Goal: Transaction & Acquisition: Purchase product/service

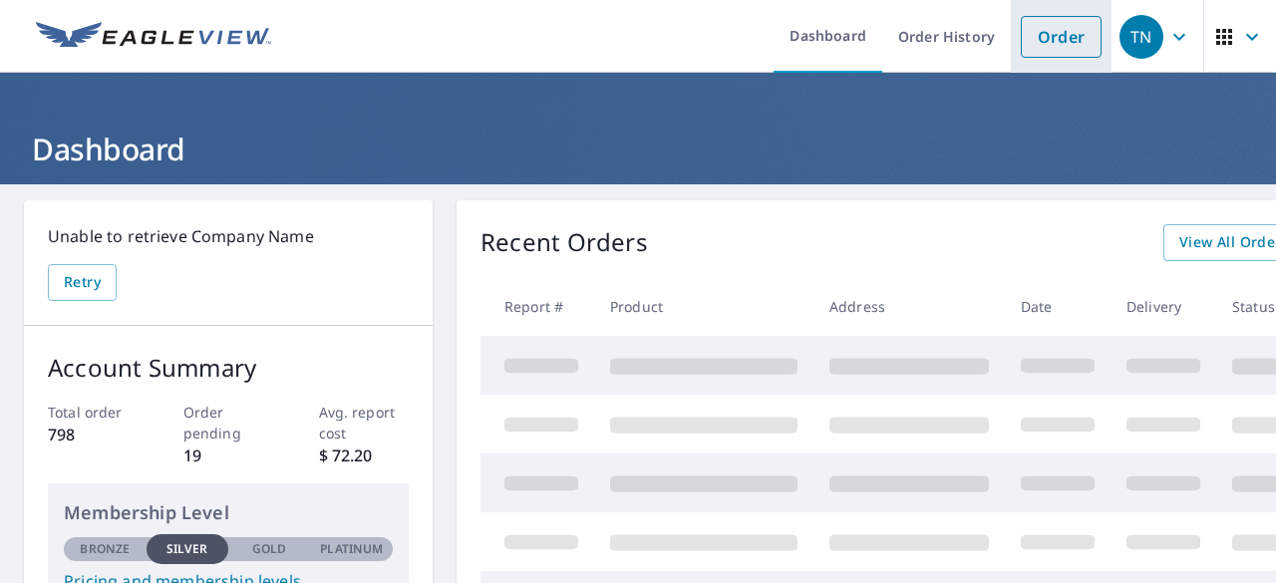
click at [1021, 47] on link "Order" at bounding box center [1061, 37] width 81 height 42
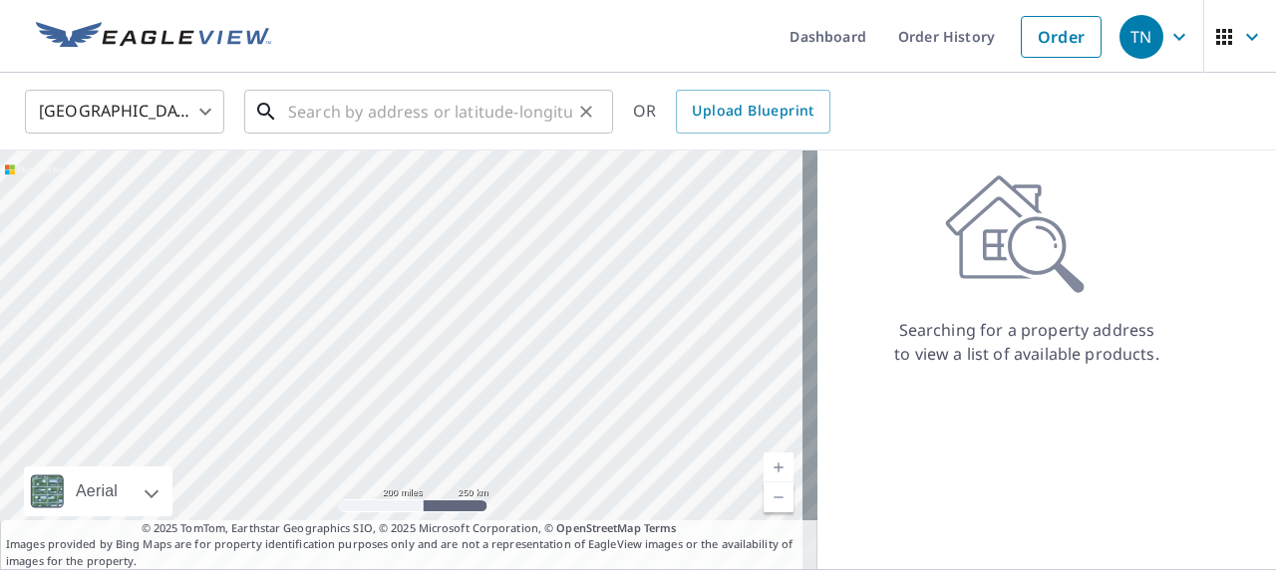
click at [407, 114] on input "text" at bounding box center [430, 112] width 284 height 56
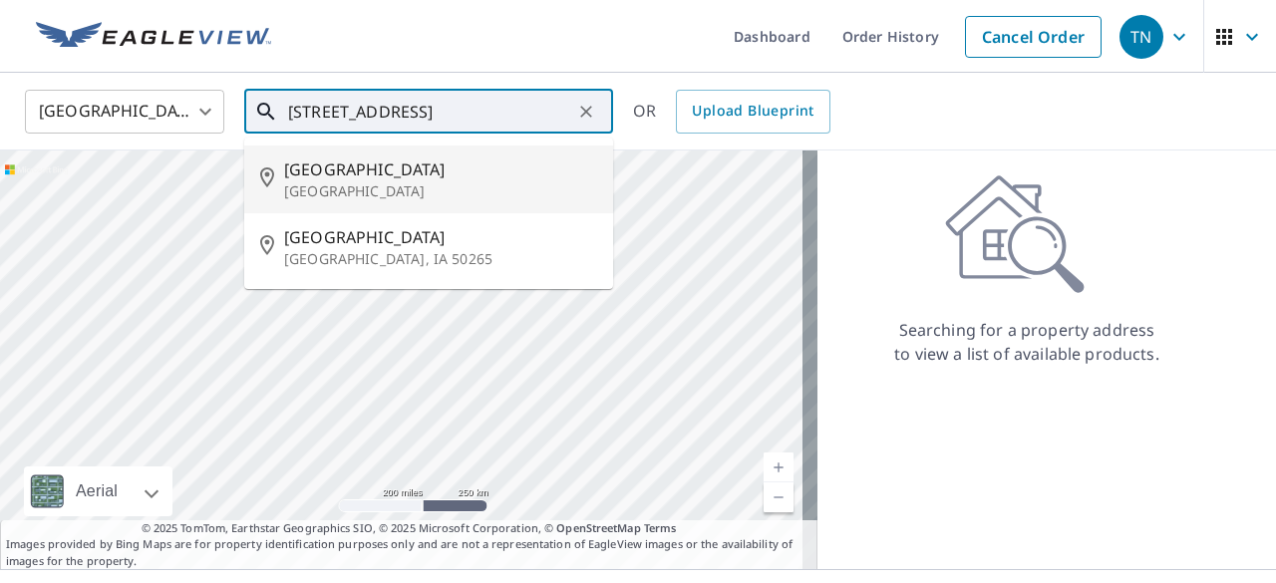
click at [423, 201] on p "[GEOGRAPHIC_DATA]" at bounding box center [440, 191] width 313 height 20
type input "[STREET_ADDRESS]"
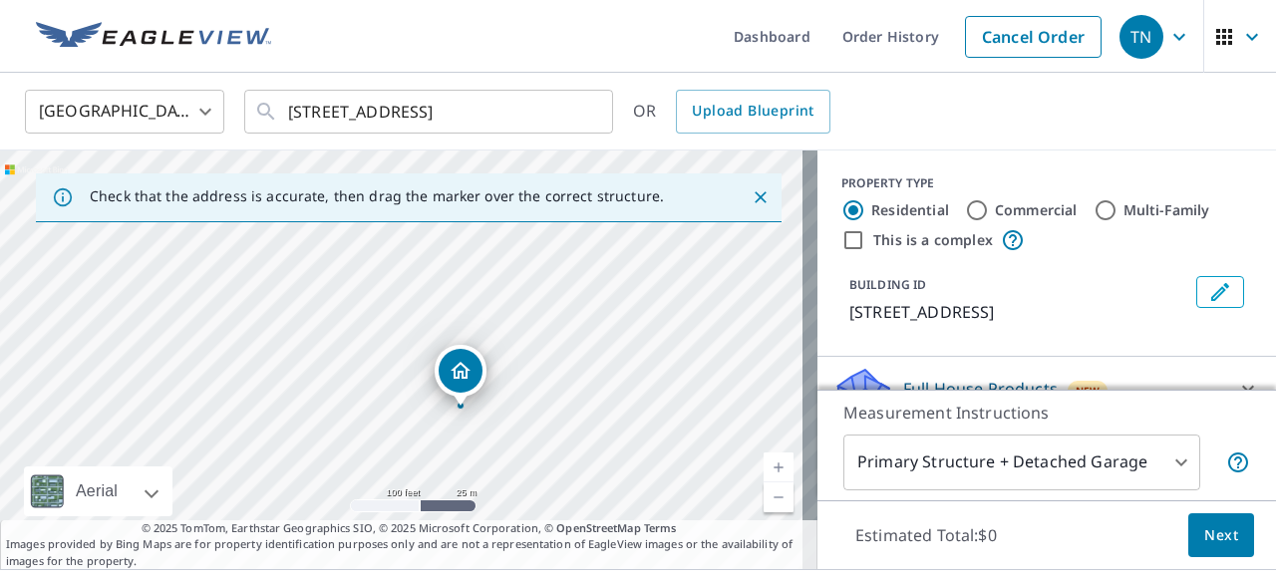
drag, startPoint x: 635, startPoint y: 306, endPoint x: 694, endPoint y: 356, distance: 77.1
click at [694, 356] on div "[STREET_ADDRESS]" at bounding box center [408, 359] width 817 height 419
click at [750, 198] on icon "Close" at bounding box center [760, 197] width 20 height 20
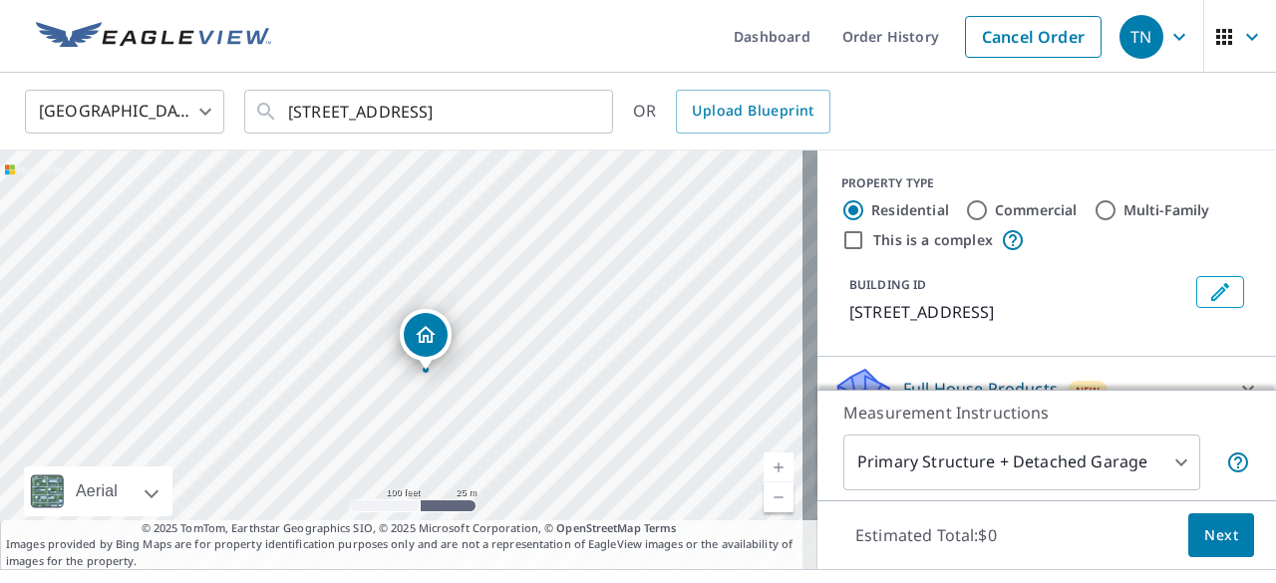
drag, startPoint x: 397, startPoint y: 329, endPoint x: 421, endPoint y: 343, distance: 27.7
click at [973, 207] on input "Commercial" at bounding box center [977, 210] width 24 height 24
radio input "true"
type input "4"
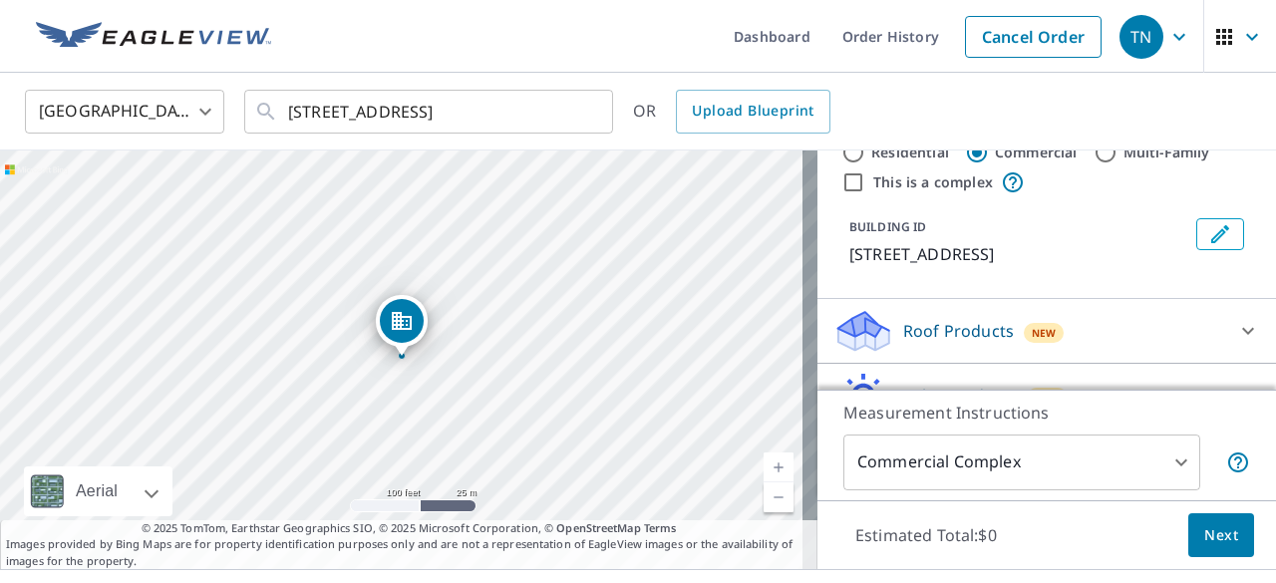
scroll to position [100, 0]
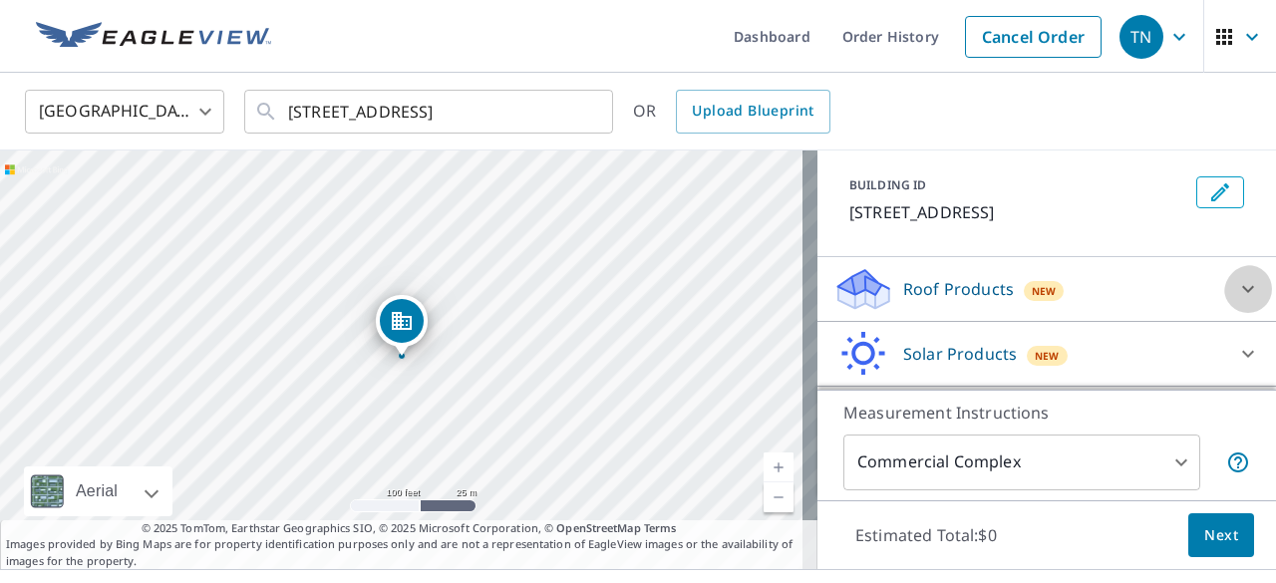
click at [1236, 301] on icon at bounding box center [1248, 289] width 24 height 24
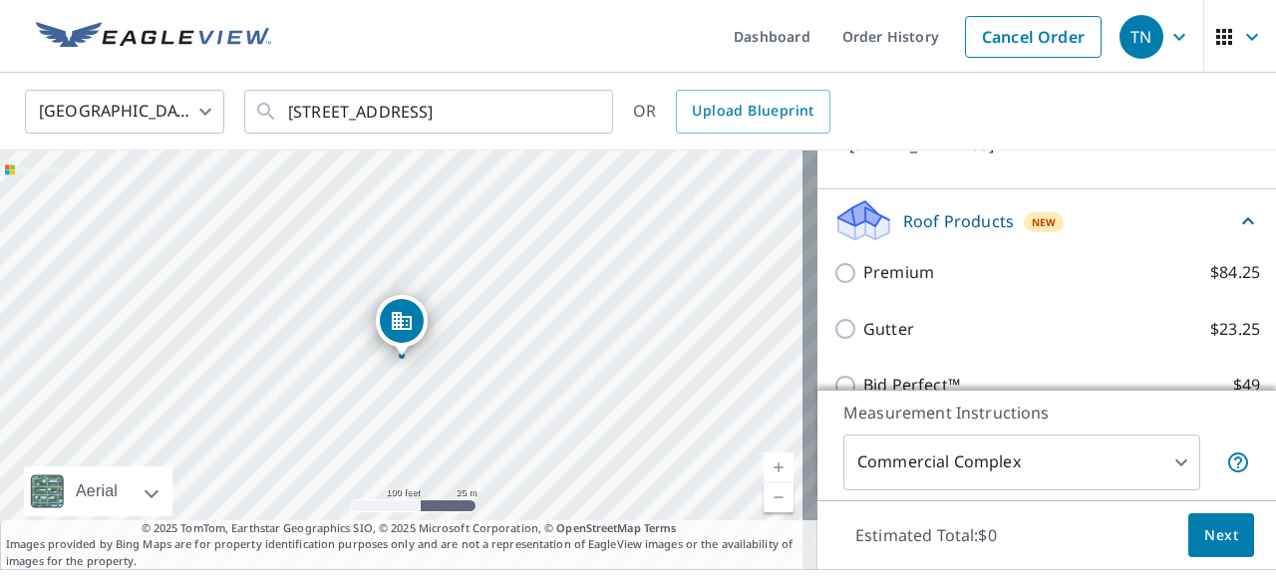
scroll to position [199, 0]
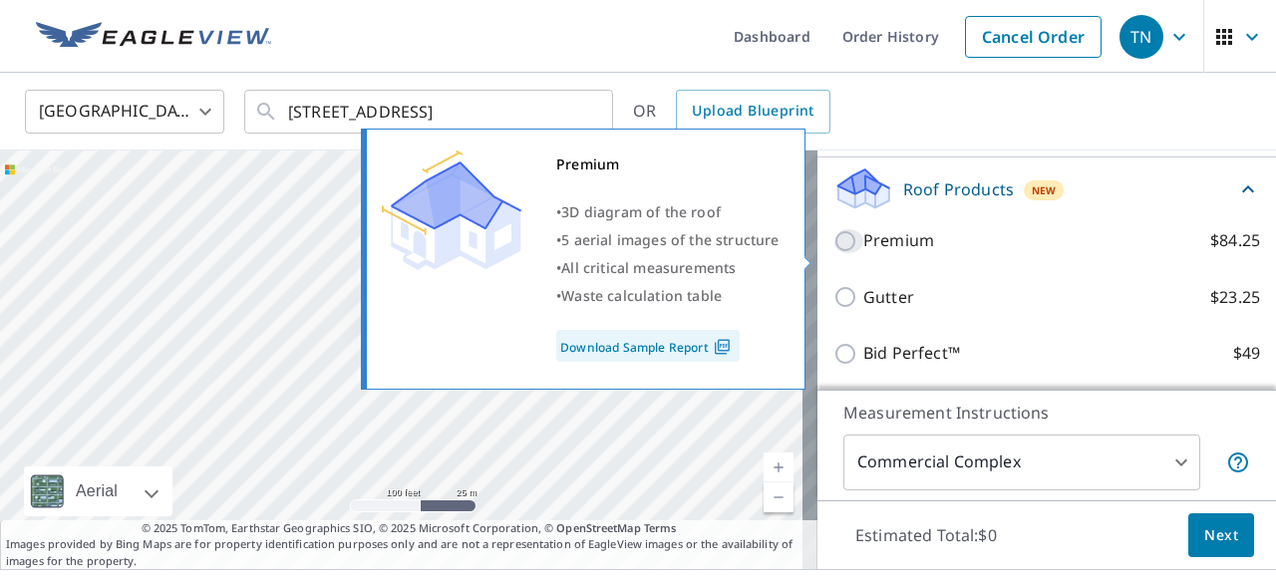
click at [833, 253] on input "Premium $84.25" at bounding box center [848, 241] width 30 height 24
checkbox input "true"
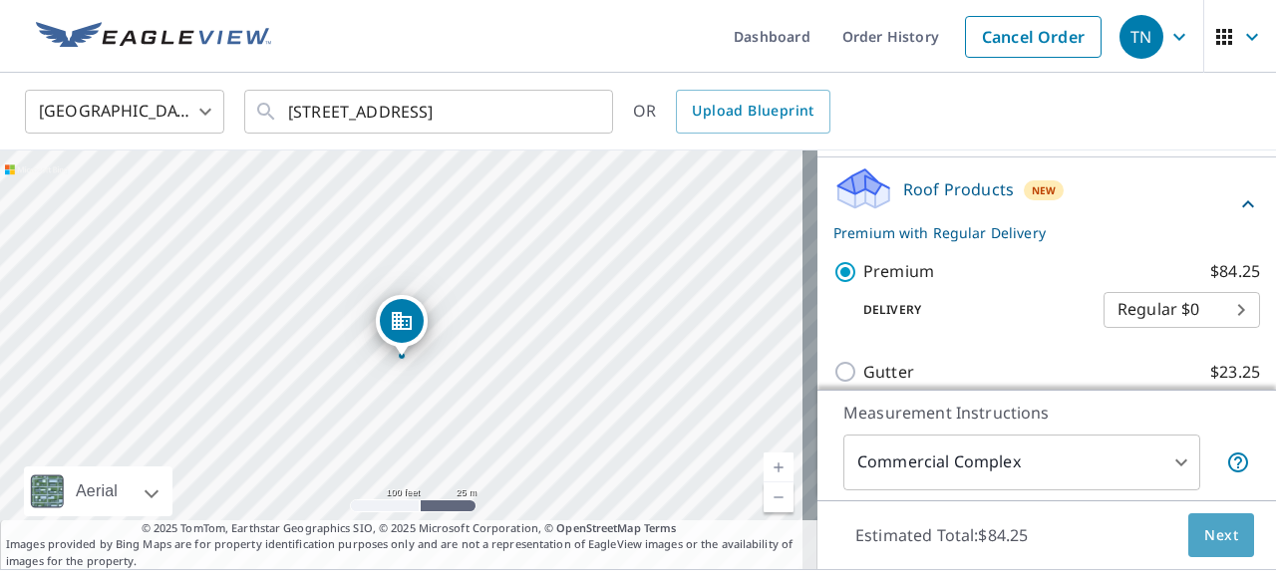
click at [1204, 528] on span "Next" at bounding box center [1221, 535] width 34 height 25
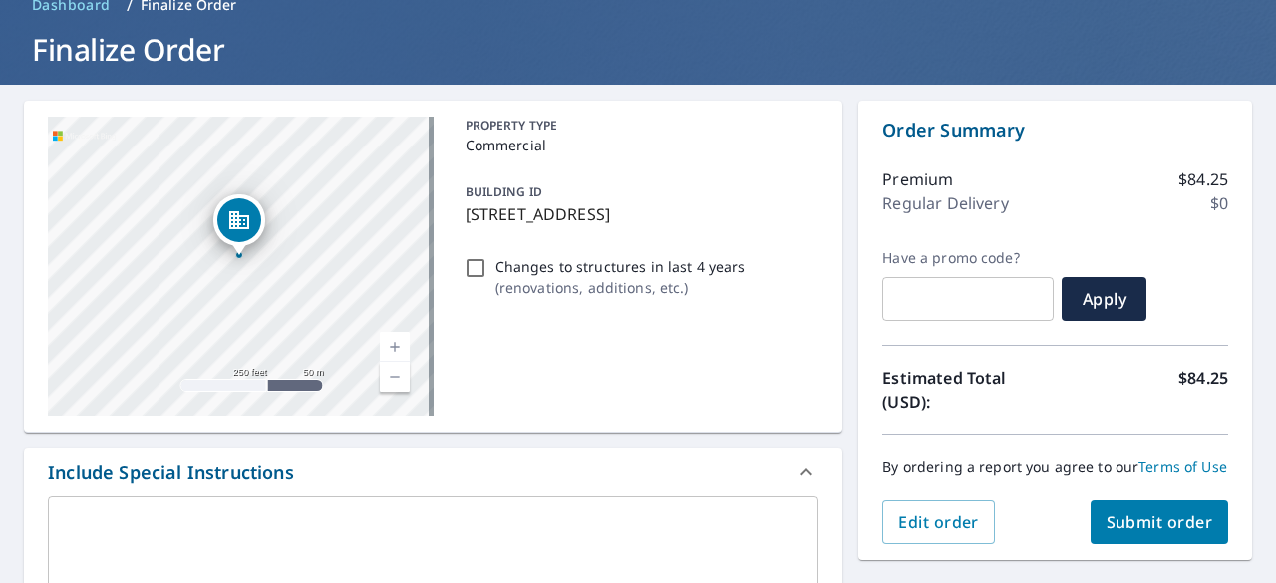
scroll to position [199, 0]
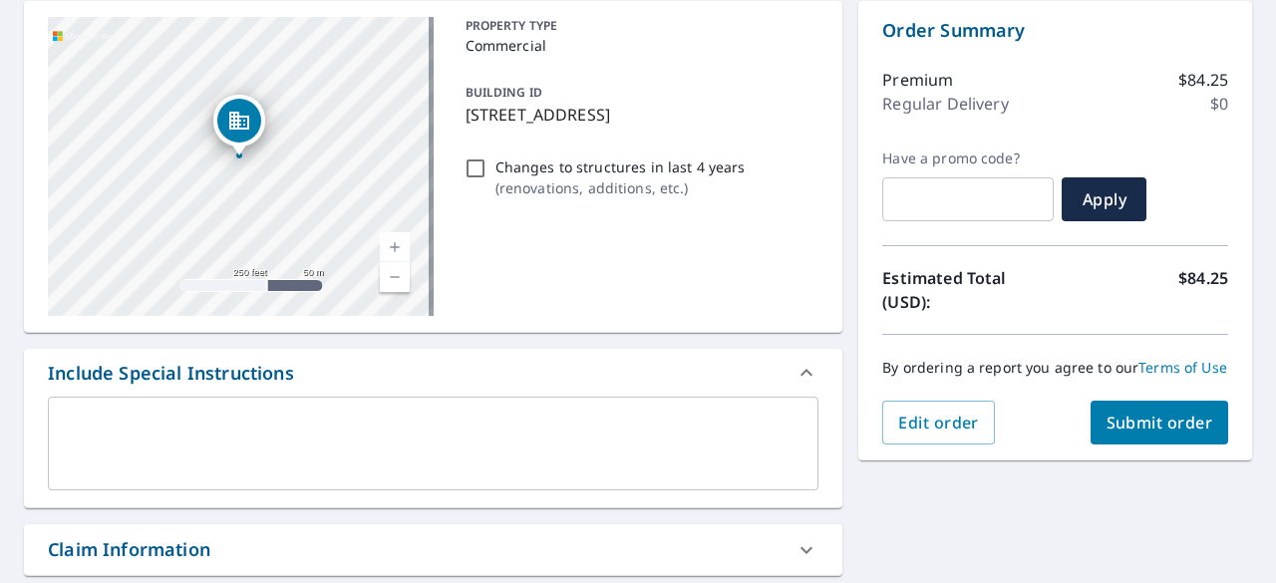
click at [97, 415] on div "x ​" at bounding box center [433, 444] width 770 height 94
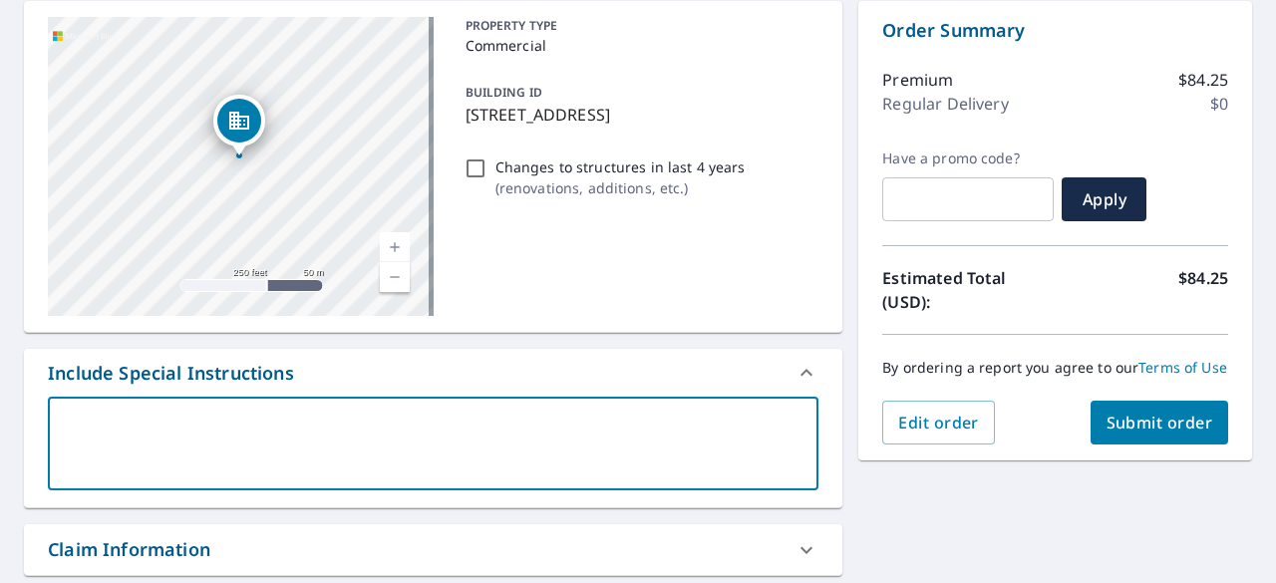
type textarea "T"
type textarea "x"
type textarea "Th"
type textarea "x"
type textarea "Thi"
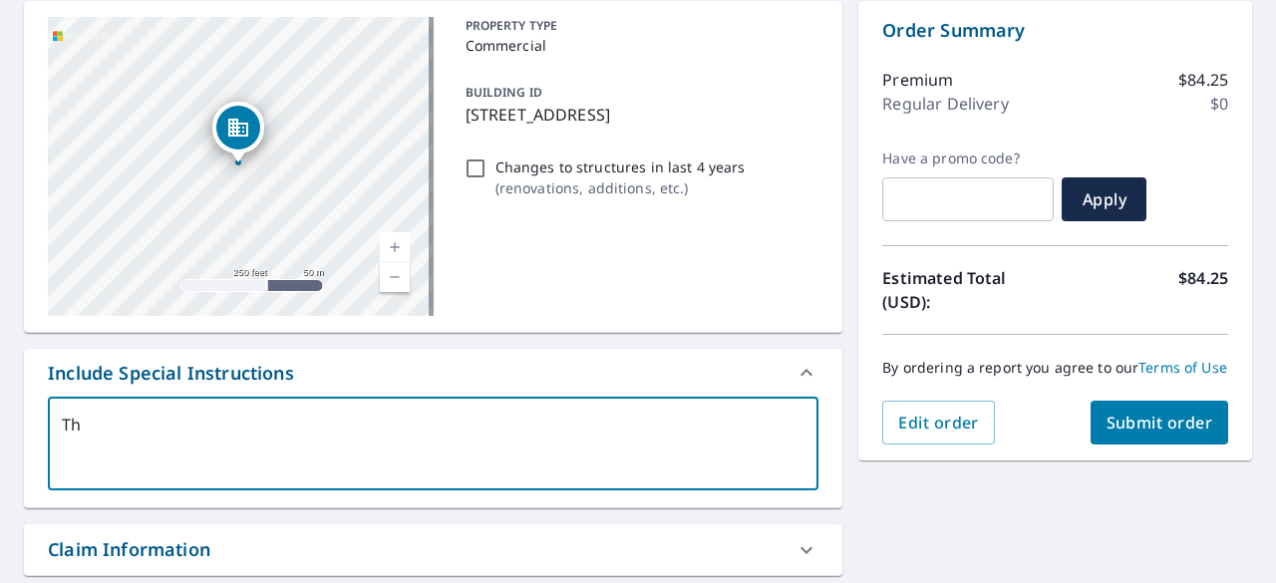
type textarea "x"
type textarea "This"
type textarea "x"
type textarea "This"
type textarea "x"
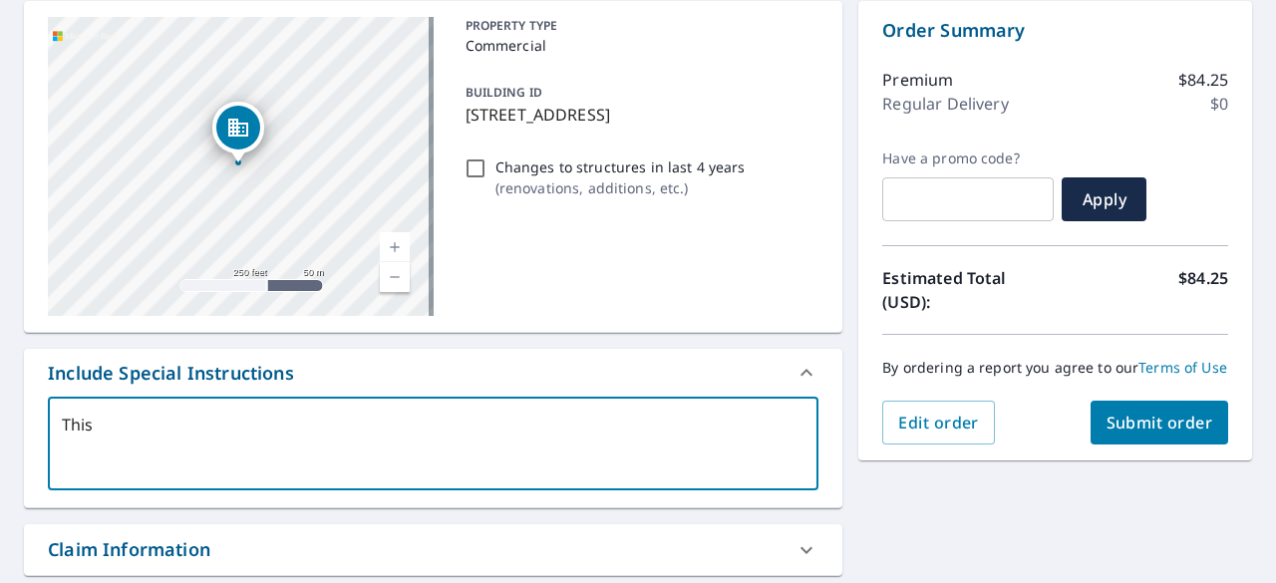
type textarea "This i"
type textarea "x"
type textarea "This is"
type textarea "x"
type textarea "This is"
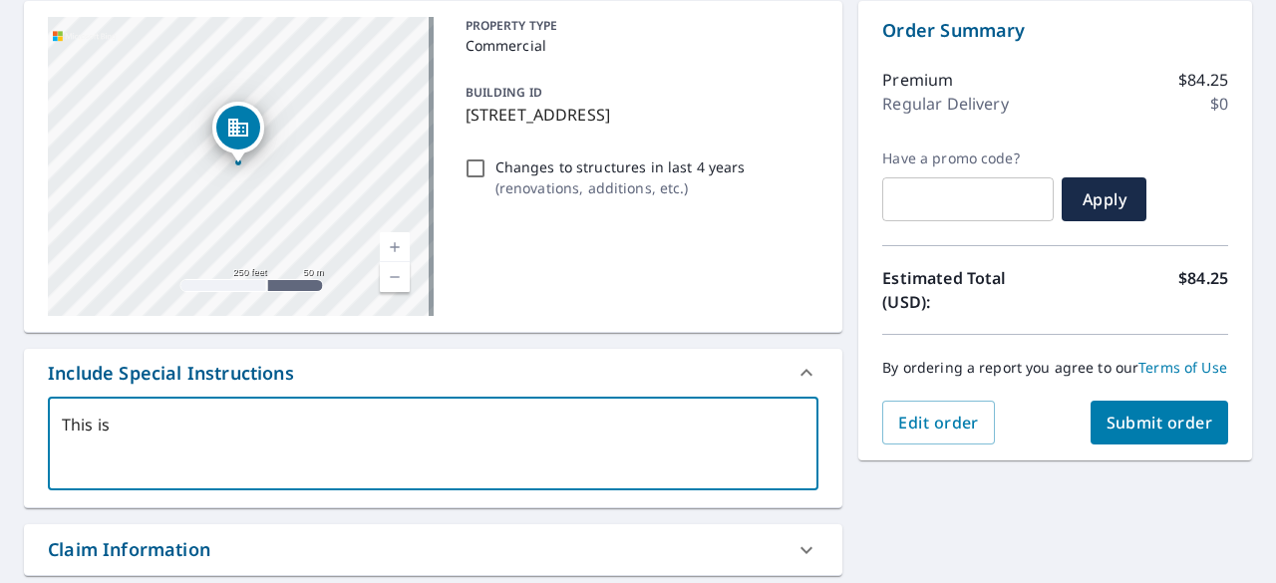
type textarea "x"
type textarea "This is o"
type textarea "x"
type textarea "This is on"
type textarea "x"
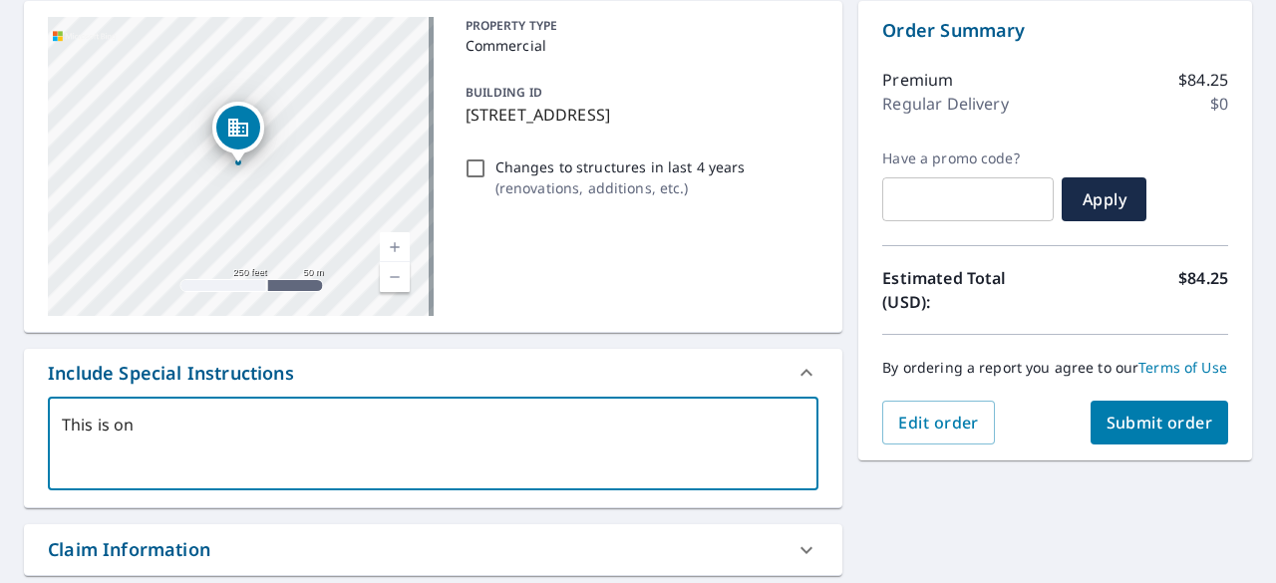
type textarea "This is one"
type textarea "x"
type textarea "This is one"
type textarea "x"
type textarea "This is one b"
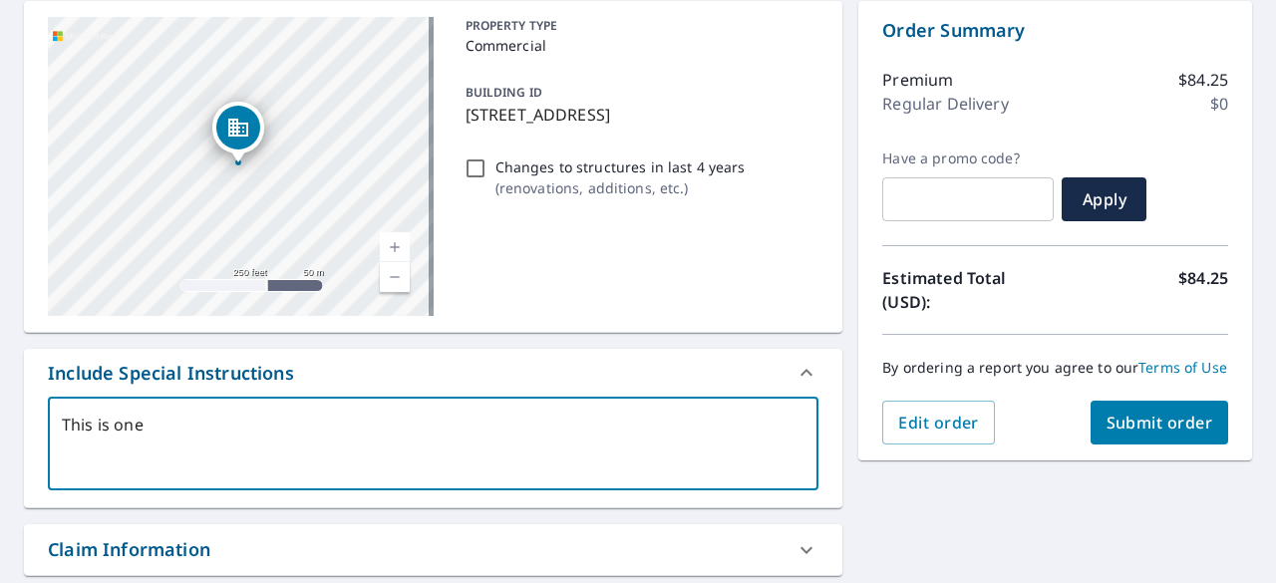
type textarea "x"
type textarea "This is one bi"
type textarea "x"
type textarea "This is one big"
type textarea "x"
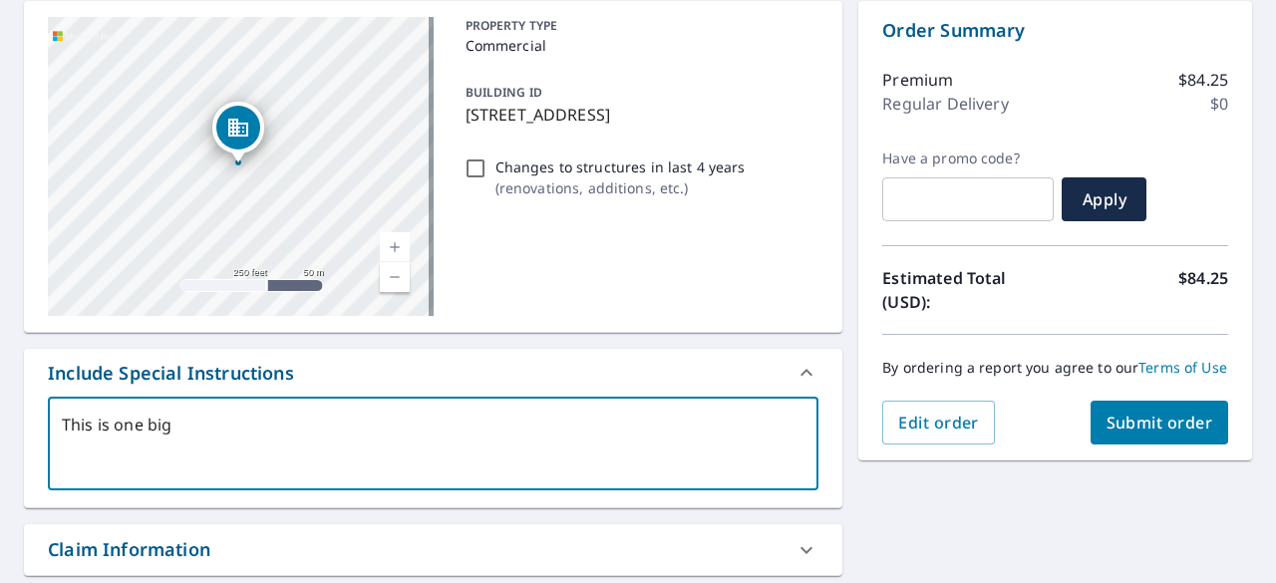
type textarea "This is one big"
type textarea "x"
type textarea "This is one big b"
type textarea "x"
type textarea "This is one big bu"
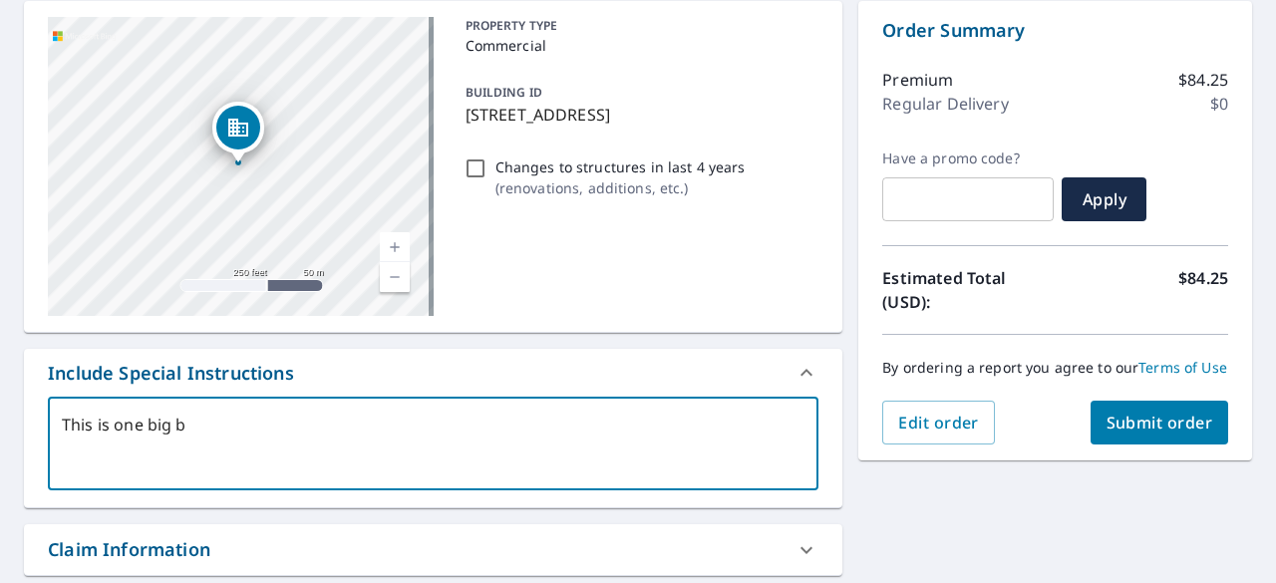
type textarea "x"
type textarea "This is one big [PERSON_NAME]"
type textarea "x"
type textarea "This is one big buil"
type textarea "x"
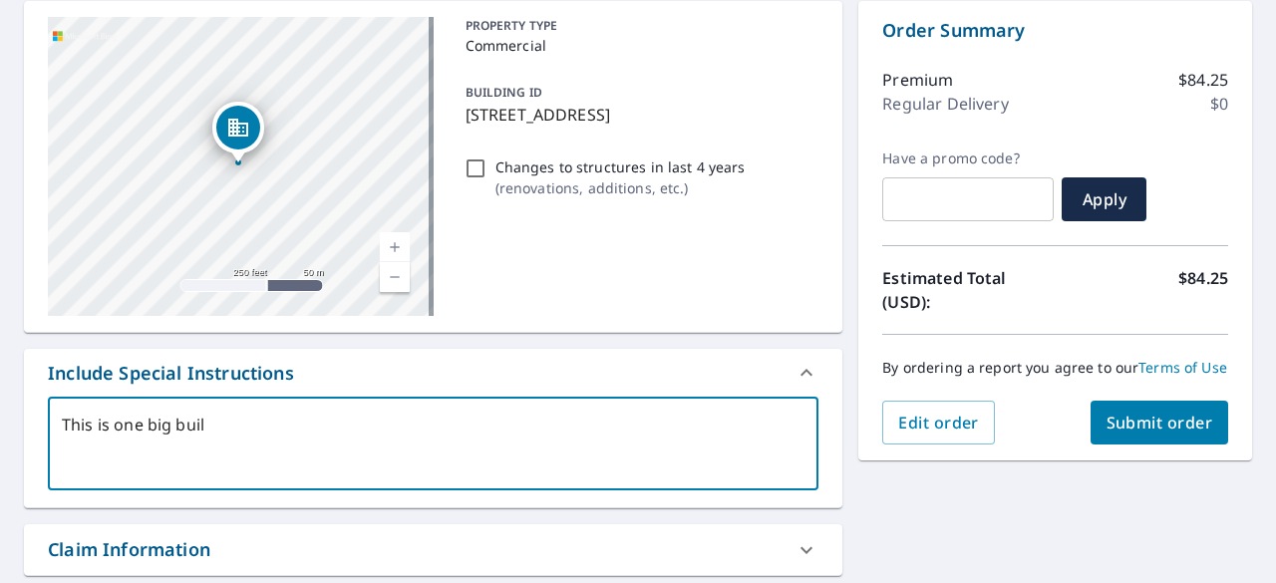
type textarea "This is one big build"
type textarea "x"
type textarea "This is one big buildi"
type textarea "x"
type textarea "This is one big buildin"
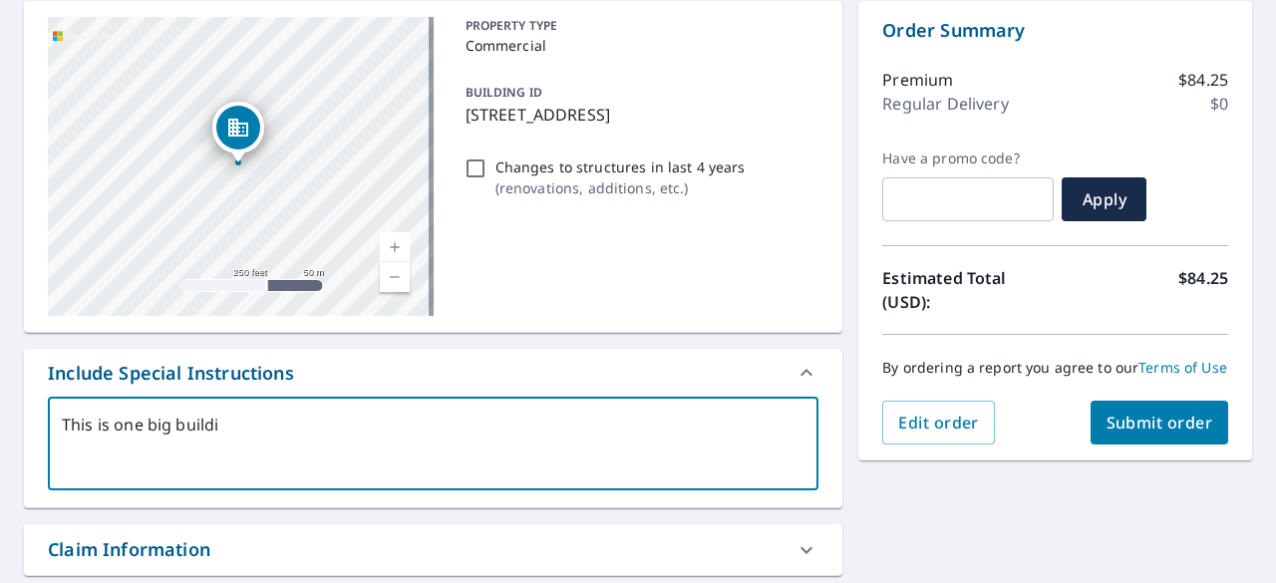
type textarea "x"
type textarea "This is one big building"
type textarea "x"
type textarea "This is one big building"
type textarea "x"
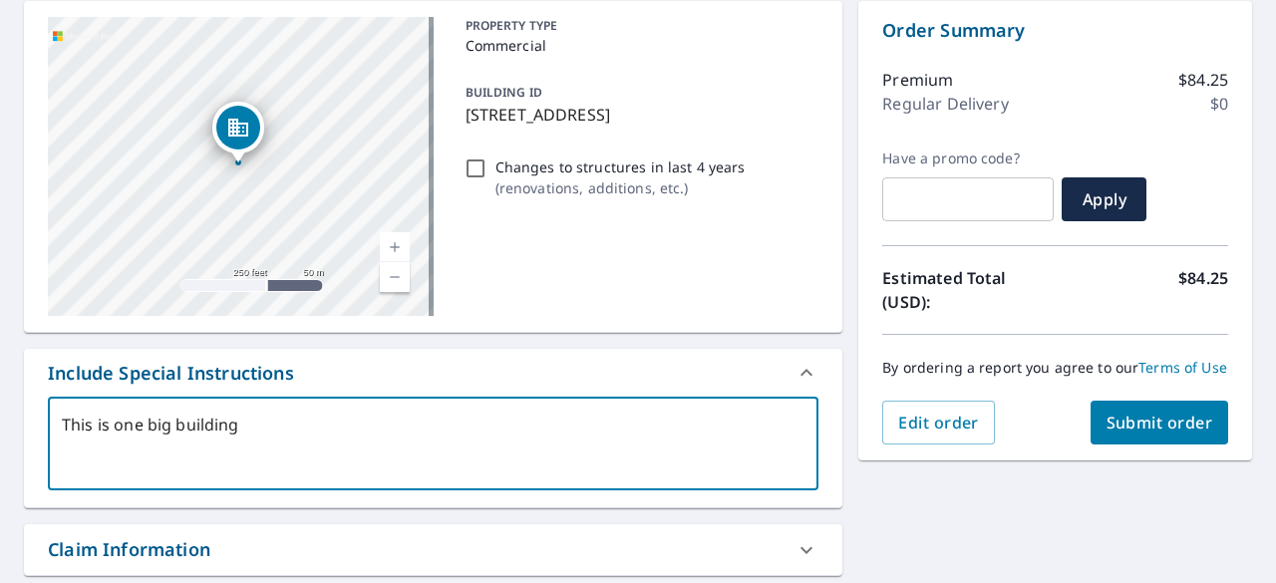
type textarea "This is one big building p"
type textarea "x"
type textarea "This is one big building pl"
type textarea "x"
type textarea "This is one big building ple"
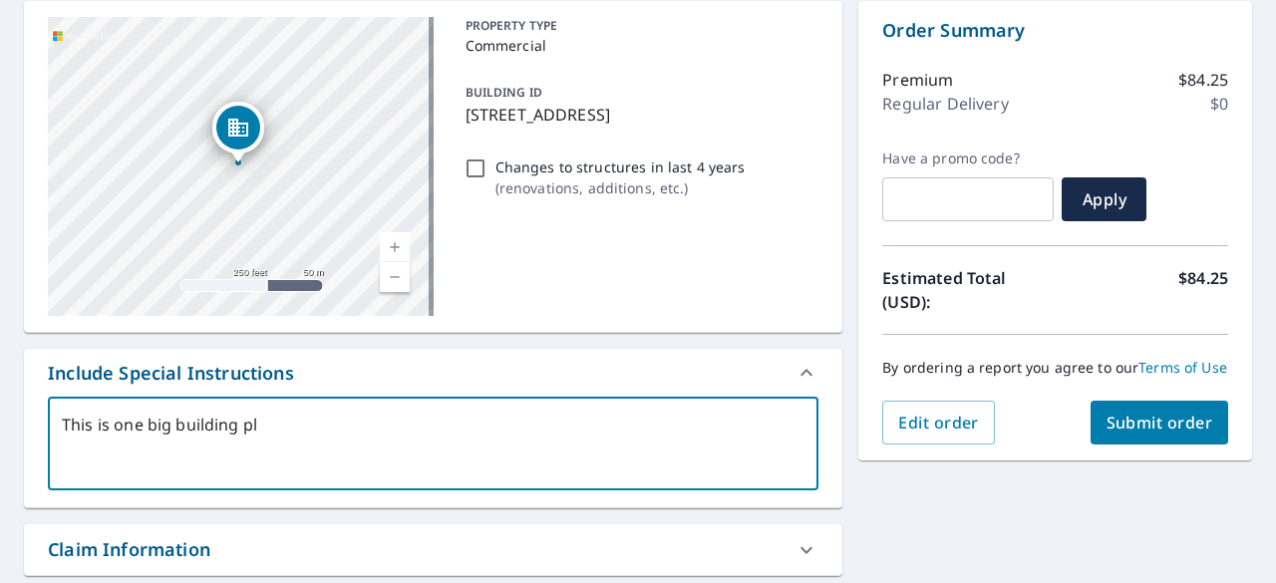
type textarea "x"
type textarea "This is one big building plea"
type textarea "x"
type textarea "This is one big building pleas"
type textarea "x"
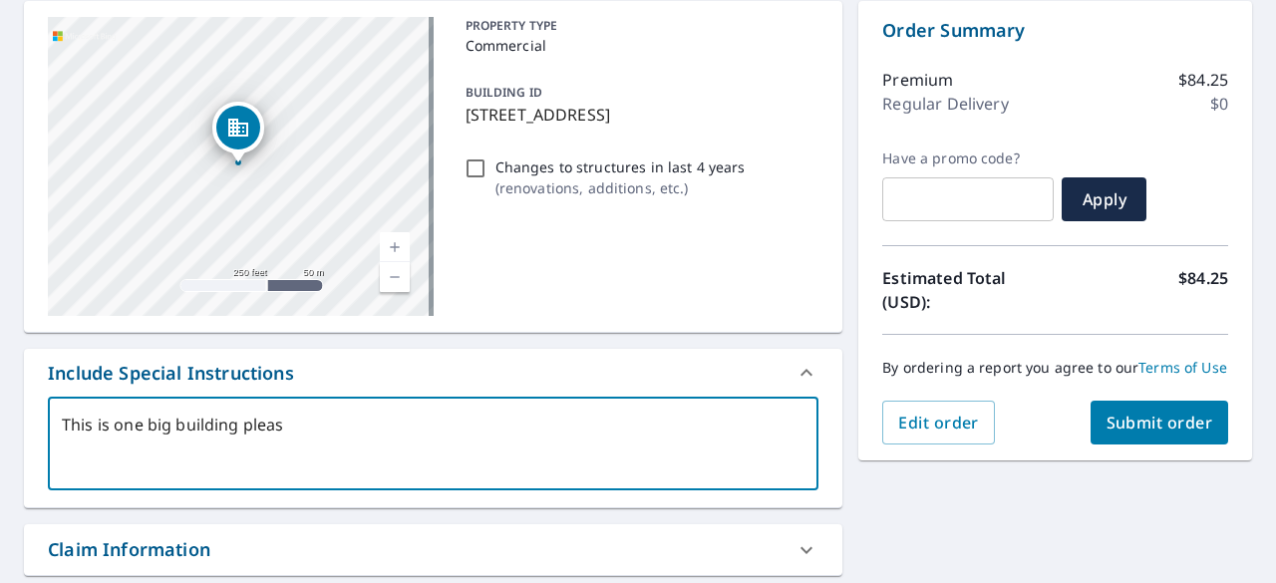
type textarea "This is one big building please"
type textarea "x"
type textarea "This is one big building please"
type textarea "x"
type textarea "This is one big building please g"
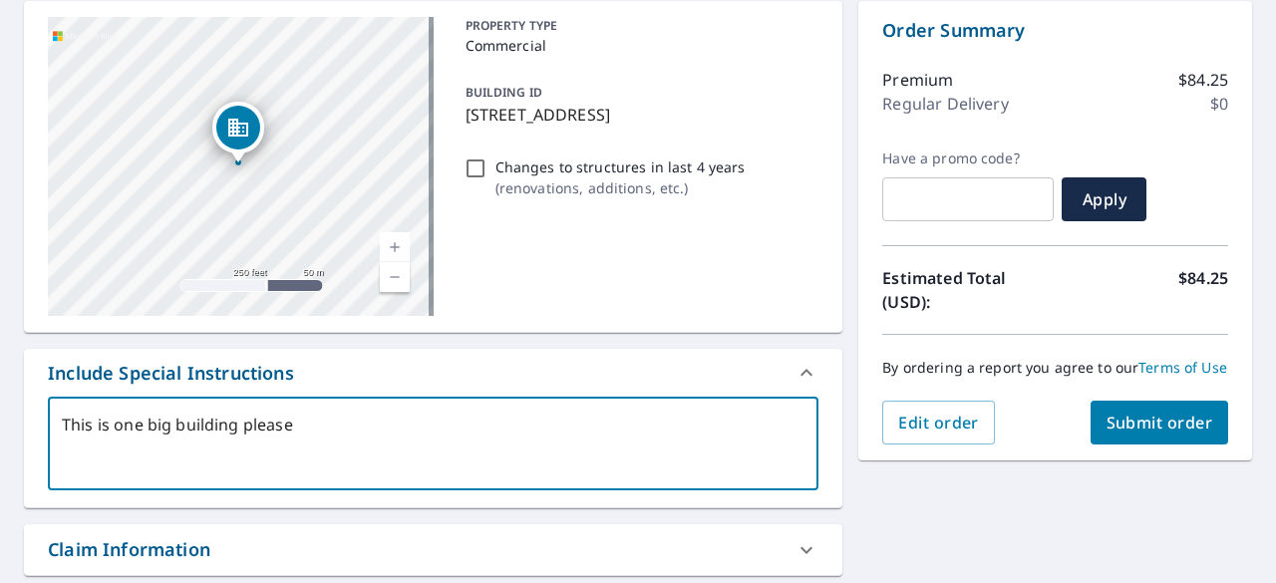
type textarea "x"
type textarea "This is one big building please ge"
type textarea "x"
type textarea "This is one big building please get"
type textarea "x"
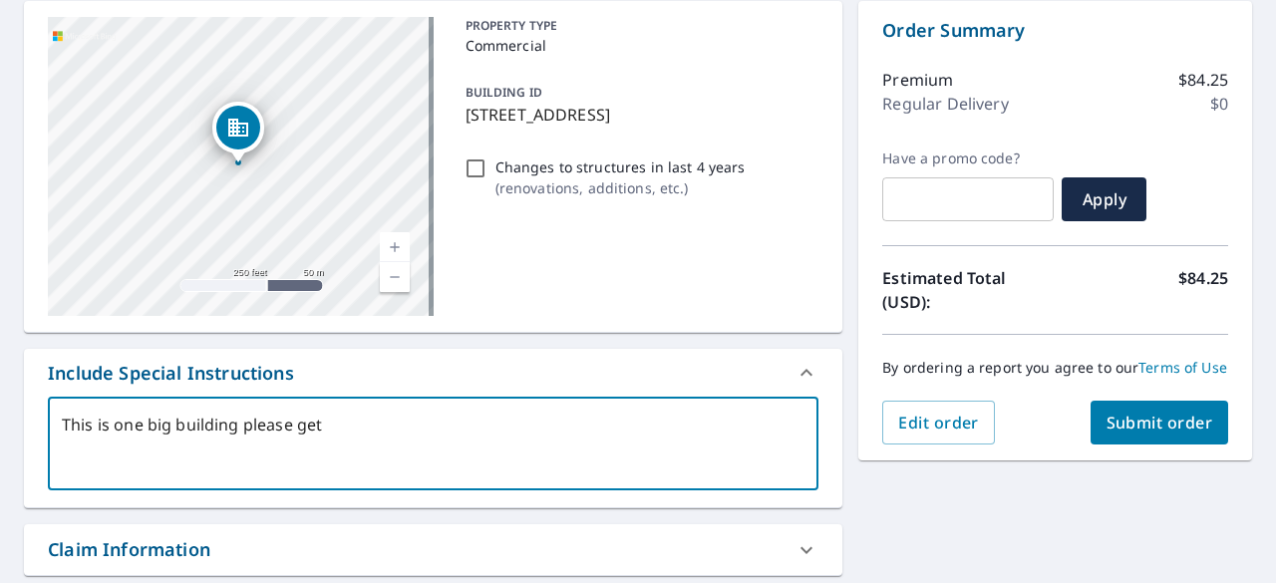
type textarea "This is one big building please get"
type textarea "x"
type textarea "This is one big building please get t"
type textarea "x"
type textarea "This is one big building please get th"
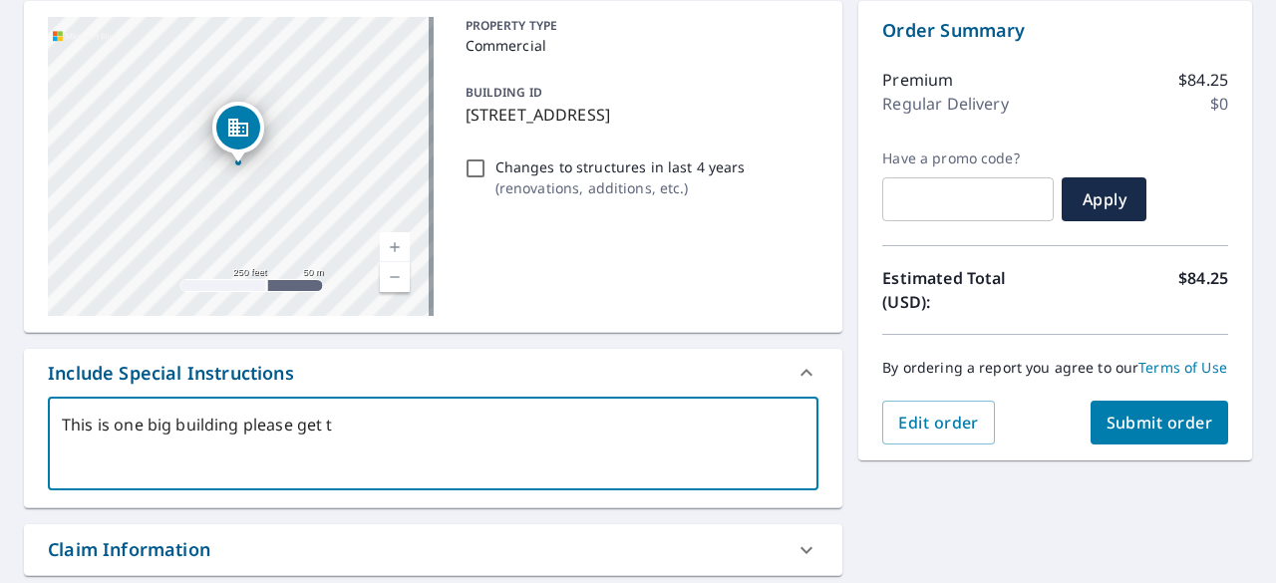
type textarea "x"
type textarea "This is one big building please get the"
type textarea "x"
type textarea "This is one big building please get the"
type textarea "x"
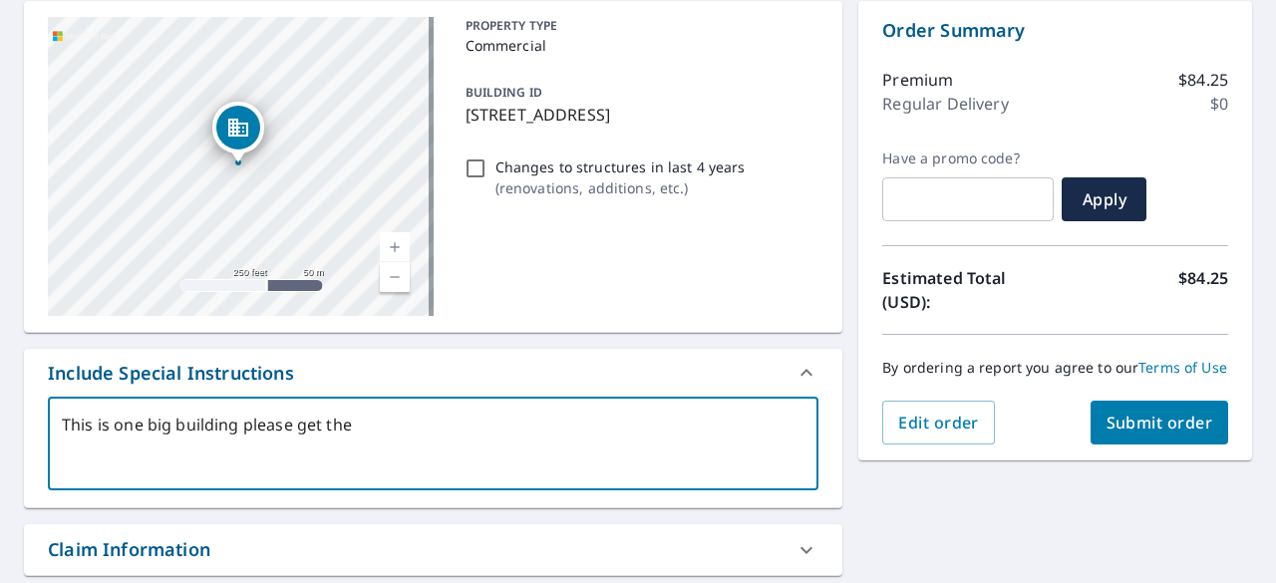
type textarea "This is one big building please get the e"
type textarea "x"
type textarea "This is one big building please get the en"
type textarea "x"
type textarea "This is one big building please get the ent"
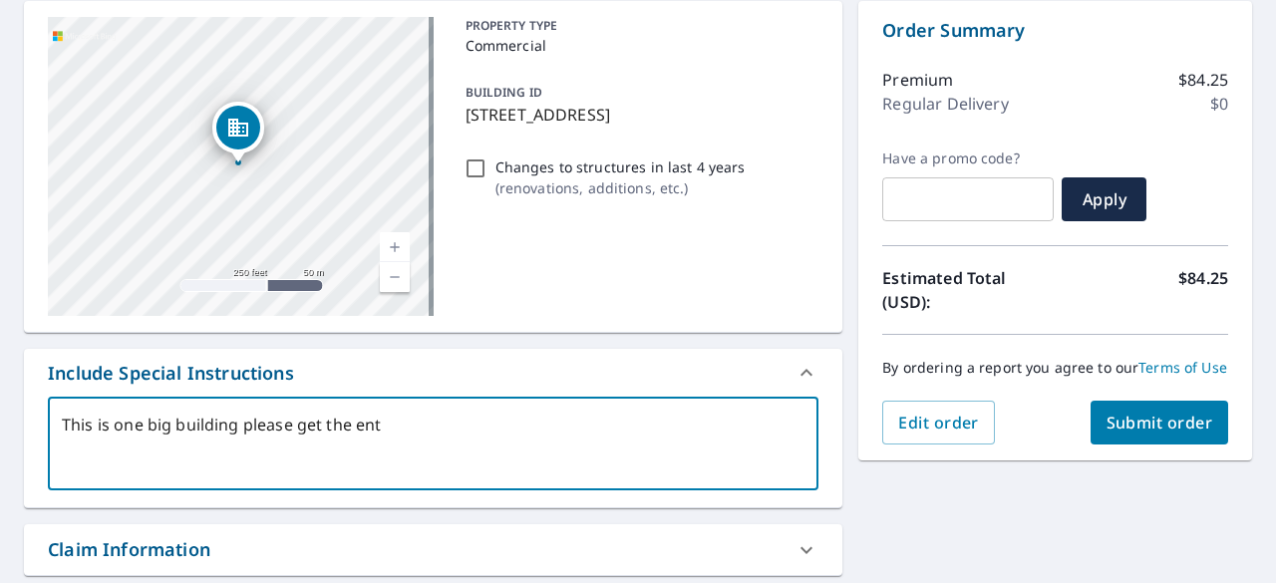
type textarea "x"
type textarea "This is one big building please get the enti"
type textarea "x"
type textarea "This is one big building please get the entir"
type textarea "x"
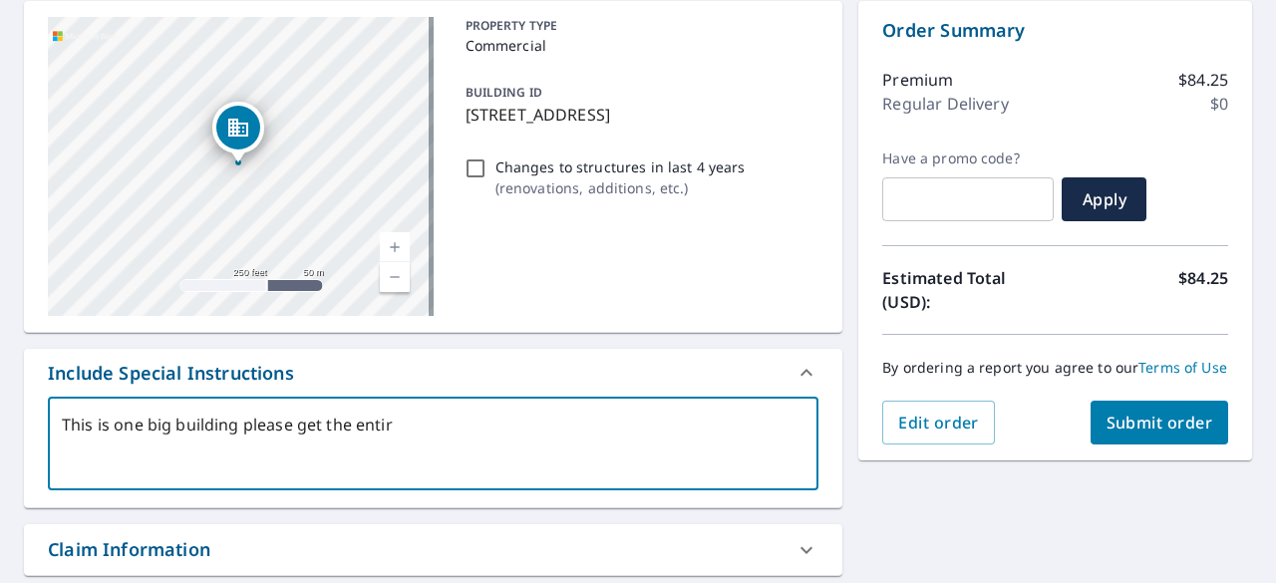
type textarea "This is one big building please get the entire"
type textarea "x"
type textarea "This is one big building please get the entire"
type textarea "x"
type textarea "This is one big building please get the entire t"
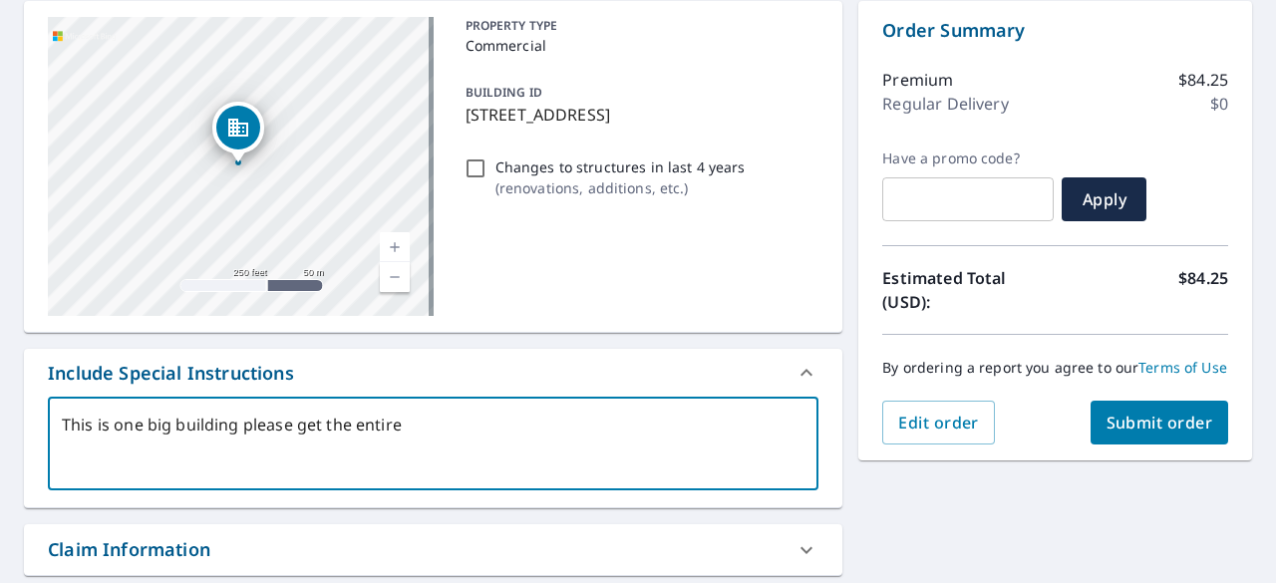
type textarea "x"
type textarea "This is one big building please get the entire th"
type textarea "x"
type textarea "This is one big building please get the entire thi"
type textarea "x"
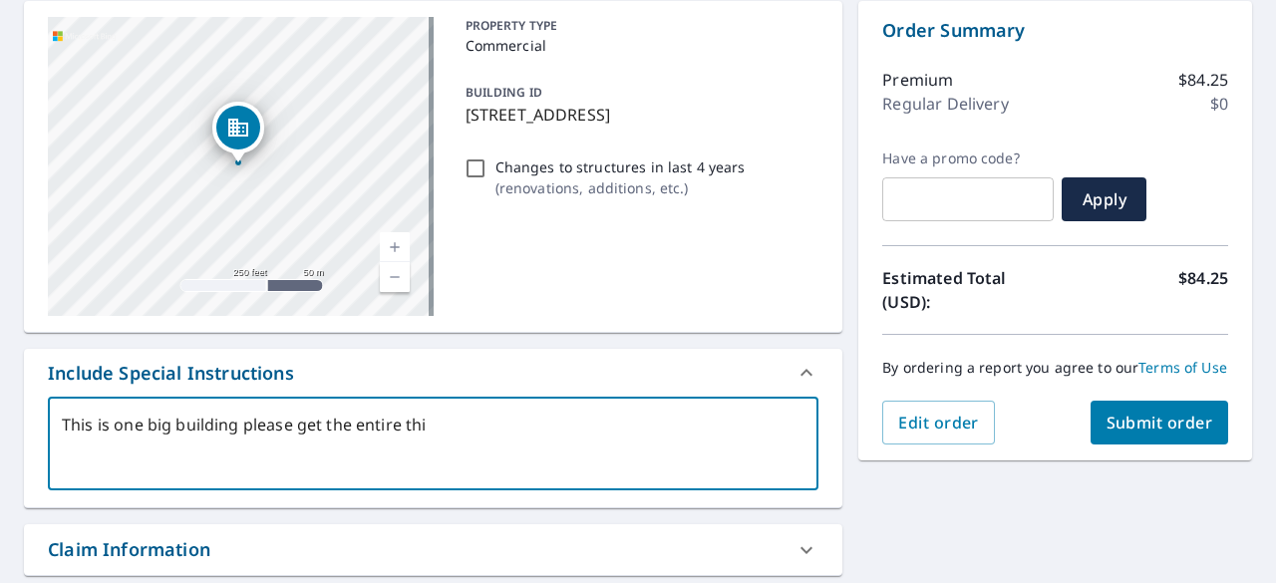
type textarea "This is one big building please get the entire thin"
type textarea "x"
type textarea "This is one big building please get the entire thing"
type textarea "x"
type textarea "This is one big building please get the entire thing."
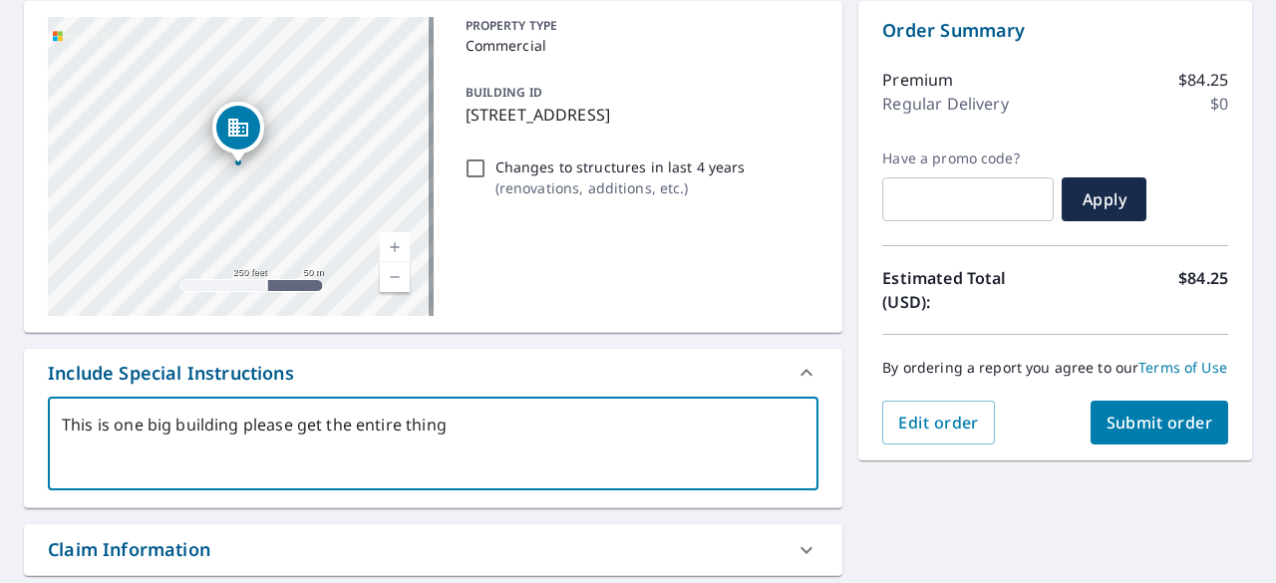
type textarea "x"
type textarea "This is one big building please get the entire thing."
type textarea "x"
type textarea "This is one big building please get the entire thing."
type textarea "x"
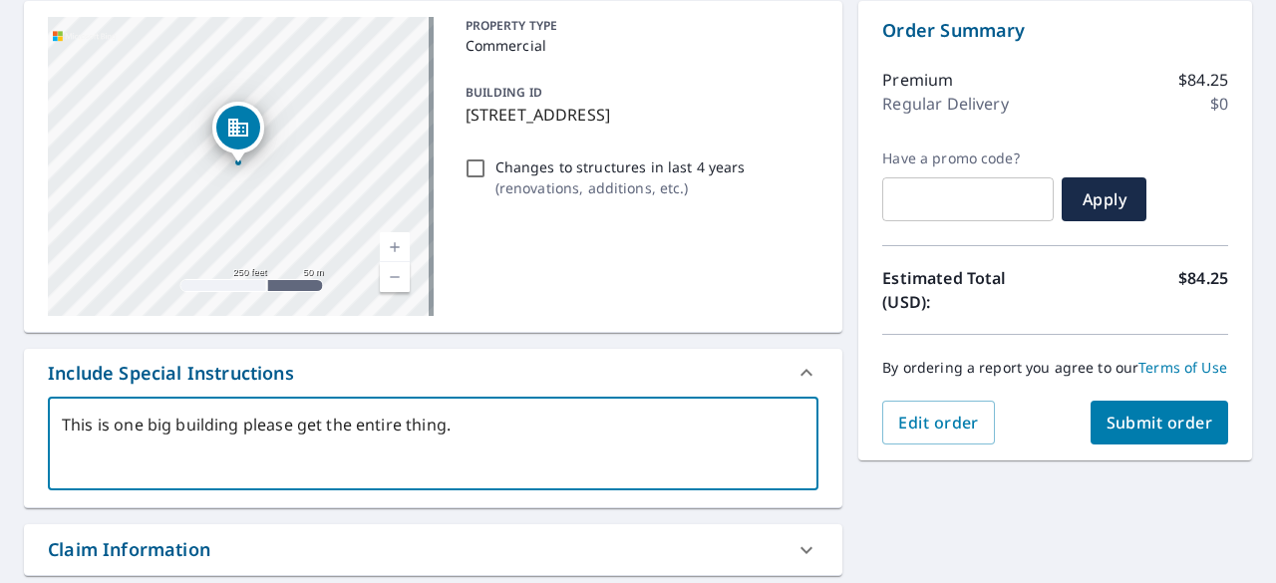
type textarea "This is one big building please get the entire thing. N"
type textarea "x"
type textarea "This is one big building please get the entire thing. No"
type textarea "x"
type textarea "This is one big building please get the entire thing. Not"
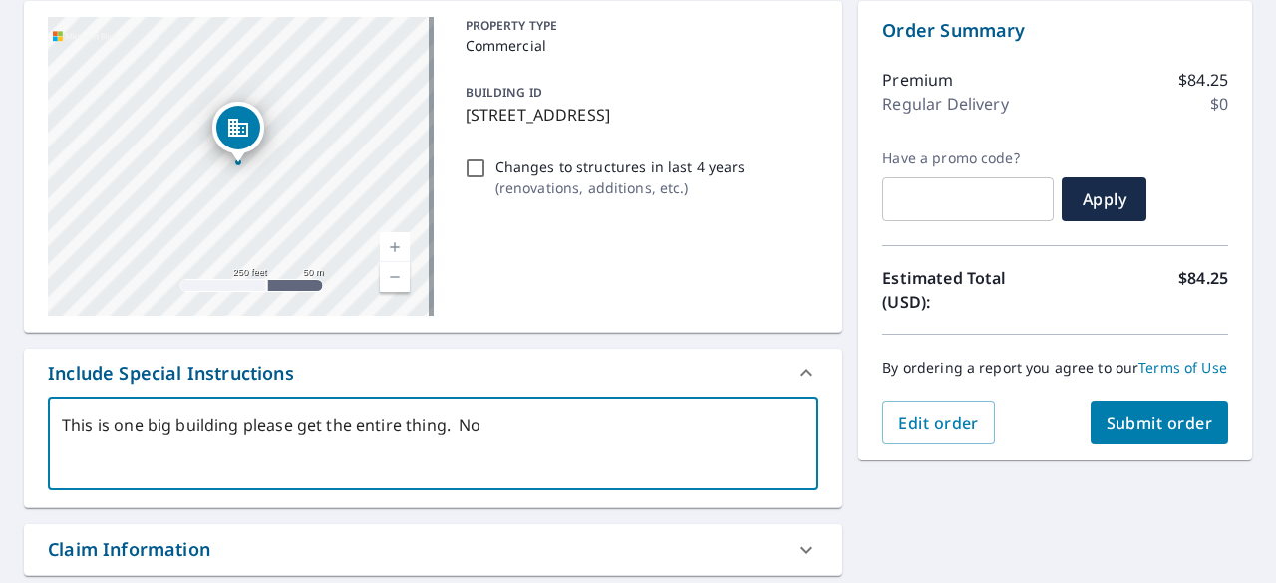
type textarea "x"
type textarea "This is one big building please get the entire thing. Not"
type textarea "x"
type textarea "This is one big building please get the entire thing. Not t"
type textarea "x"
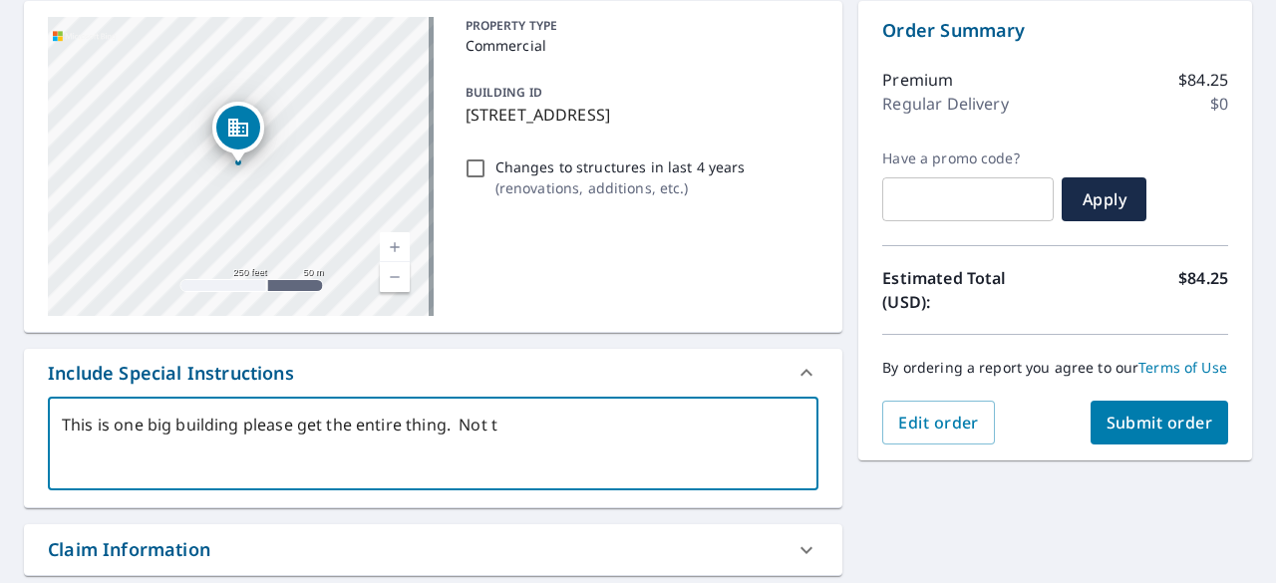
type textarea "This is one big building please get the entire thing. Not th"
type textarea "x"
type textarea "This is one big building please get the entire thing. Not the"
type textarea "x"
type textarea "This is one big building please get the entire thing. Not the"
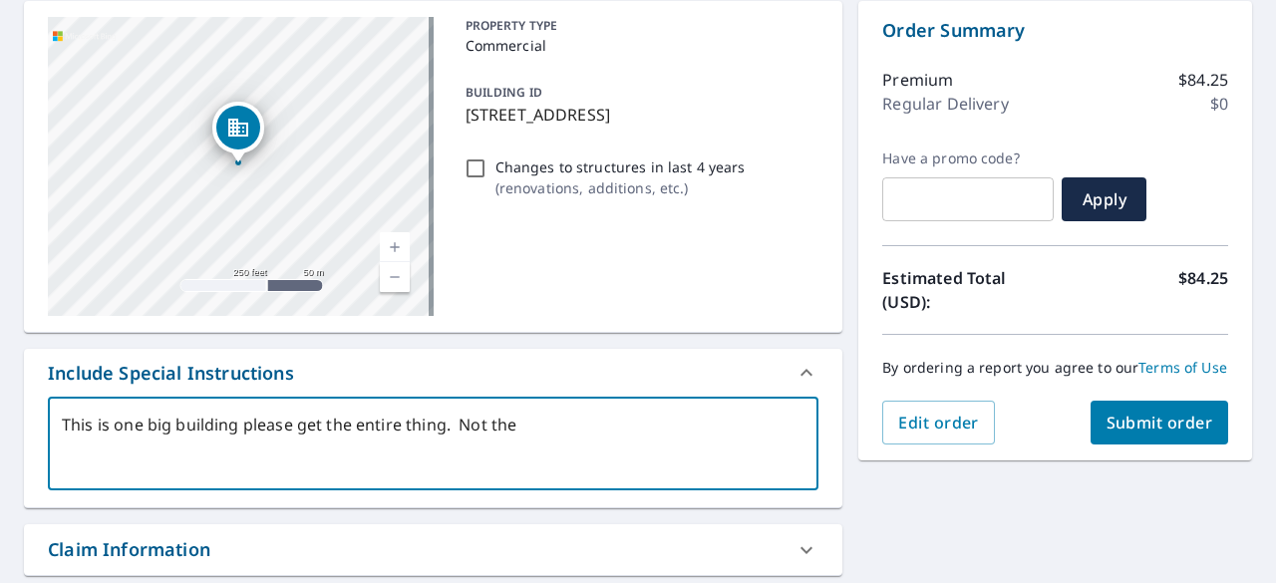
type textarea "x"
type textarea "This is one big building please get the entire thing. Not the b"
type textarea "x"
type textarea "This is one big building please get the entire thing. Not the bl"
type textarea "x"
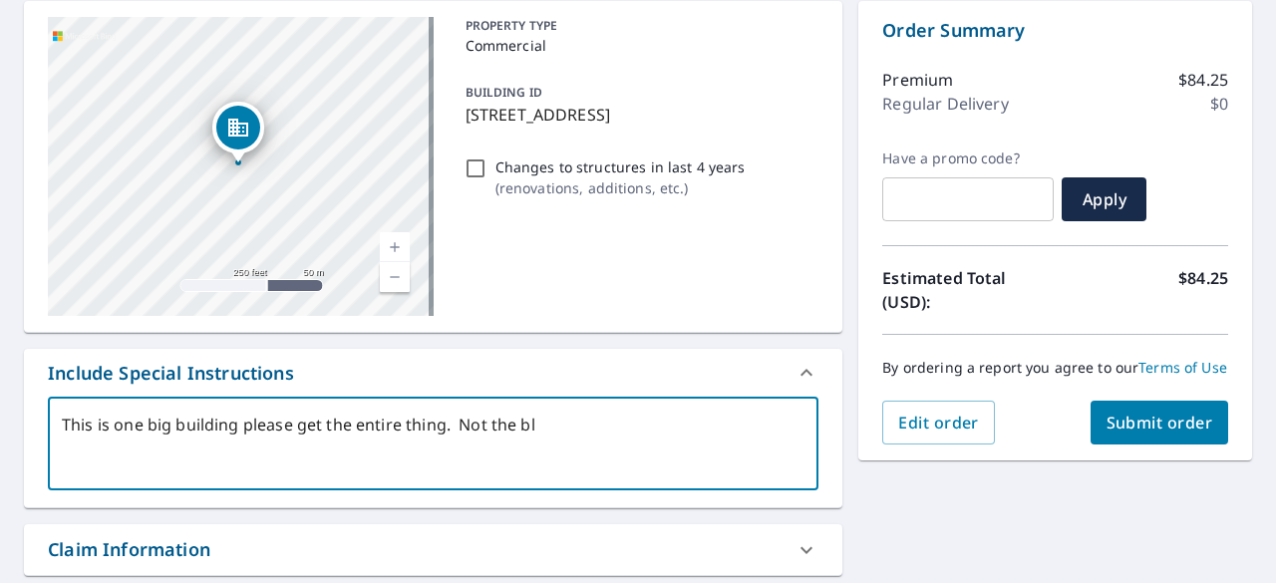
type textarea "This is one big building please get the entire thing. Not the bla"
type textarea "x"
type textarea "This is one big building please get the entire thing. Not the blac"
type textarea "x"
type textarea "This is one big building please get the entire thing. Not the black"
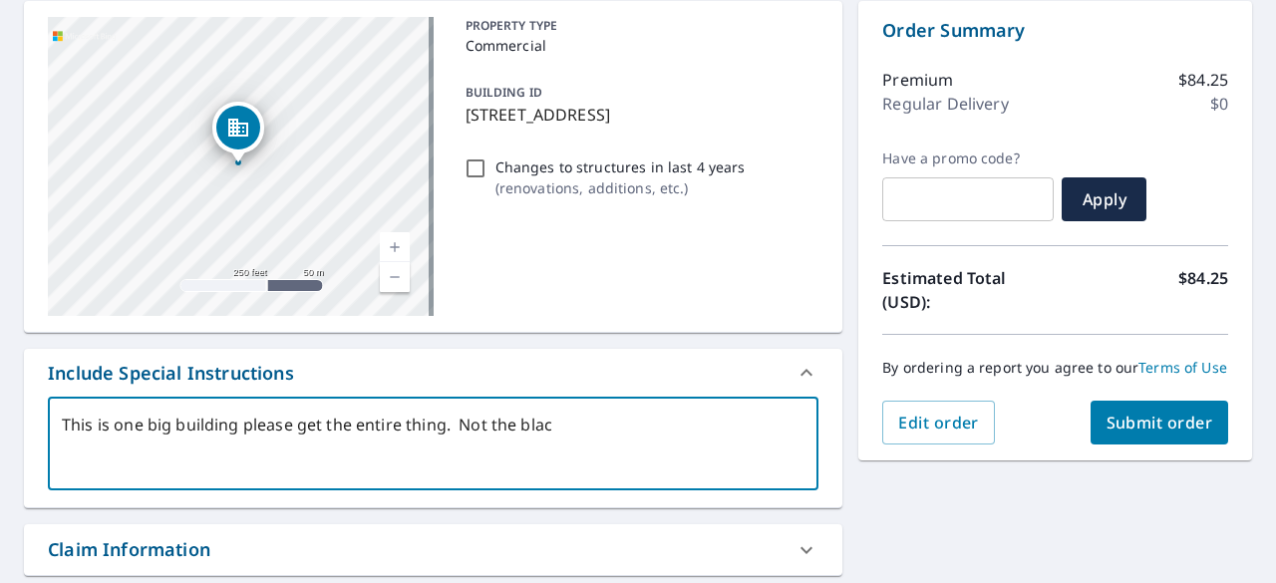
type textarea "x"
type textarea "This is one big building please get the entire thing. Not the black"
type textarea "x"
type textarea "This is one big building please get the entire thing. Not the black r"
type textarea "x"
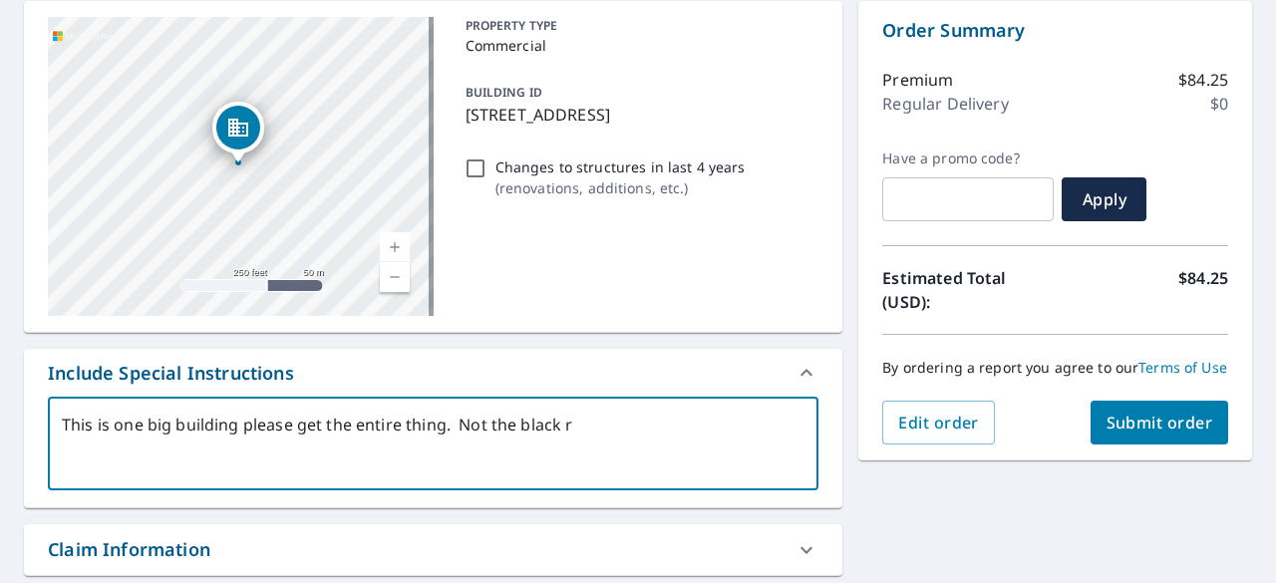
type textarea "This is one big building please get the entire thing. Not the black ro"
type textarea "x"
type textarea "This is one big building please get the entire thing. Not the black roo"
type textarea "x"
type textarea "This is one big building please get the entire thing. Not the black roof"
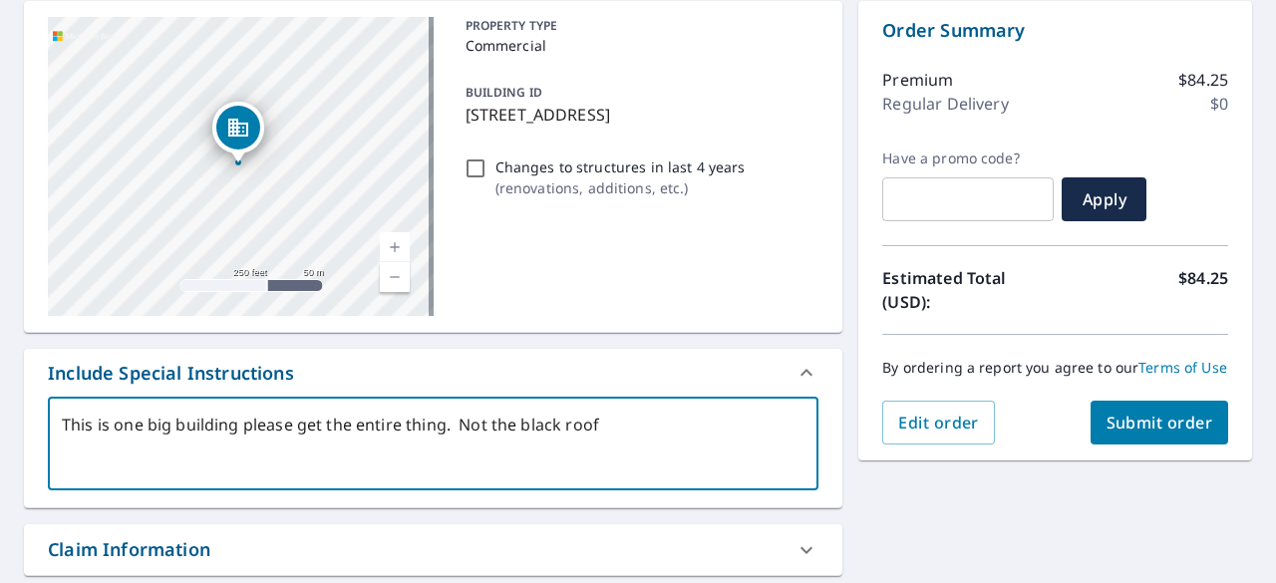
type textarea "x"
type textarea "This is one big building please get the entire thing. Not the black roof"
type textarea "x"
type textarea "This is one big building please get the entire thing. Not the black roof b"
type textarea "x"
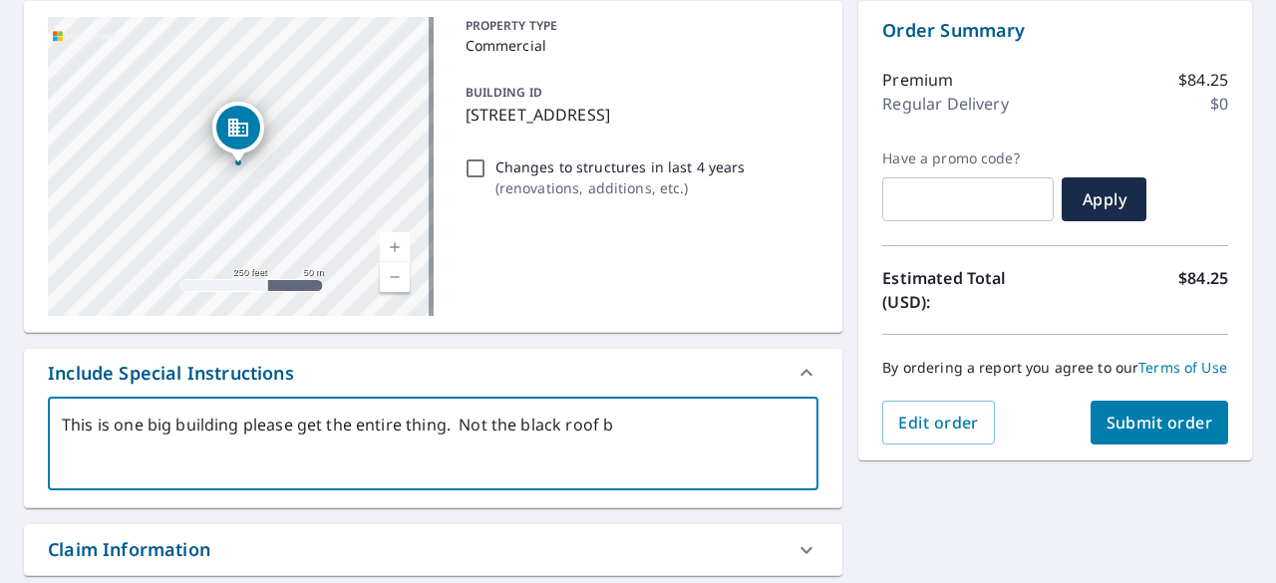
type textarea "This is one big building please get the entire thing. Not the black roof bu"
type textarea "x"
type textarea "This is one big building please get the entire thing. Not the black roof but"
type textarea "x"
type textarea "This is one big building please get the entire thing. Not the black roof but"
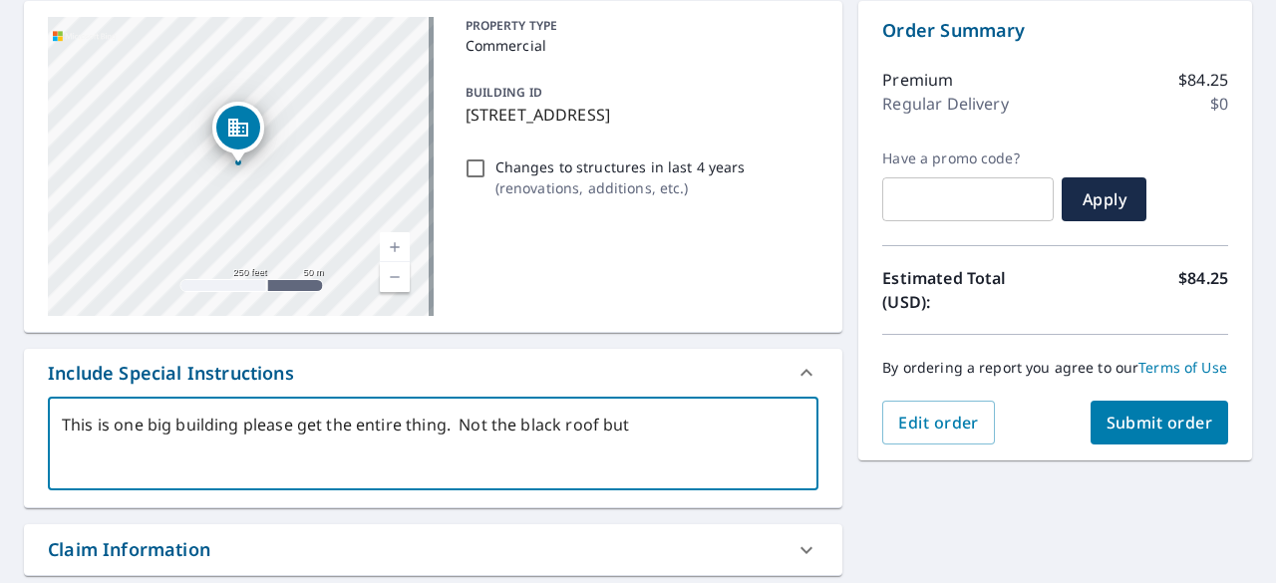
type textarea "x"
type textarea "This is one big building please get the entire thing. Not the black roof but t"
type textarea "x"
type textarea "This is one big building please get the entire thing. Not the black roof but th"
type textarea "x"
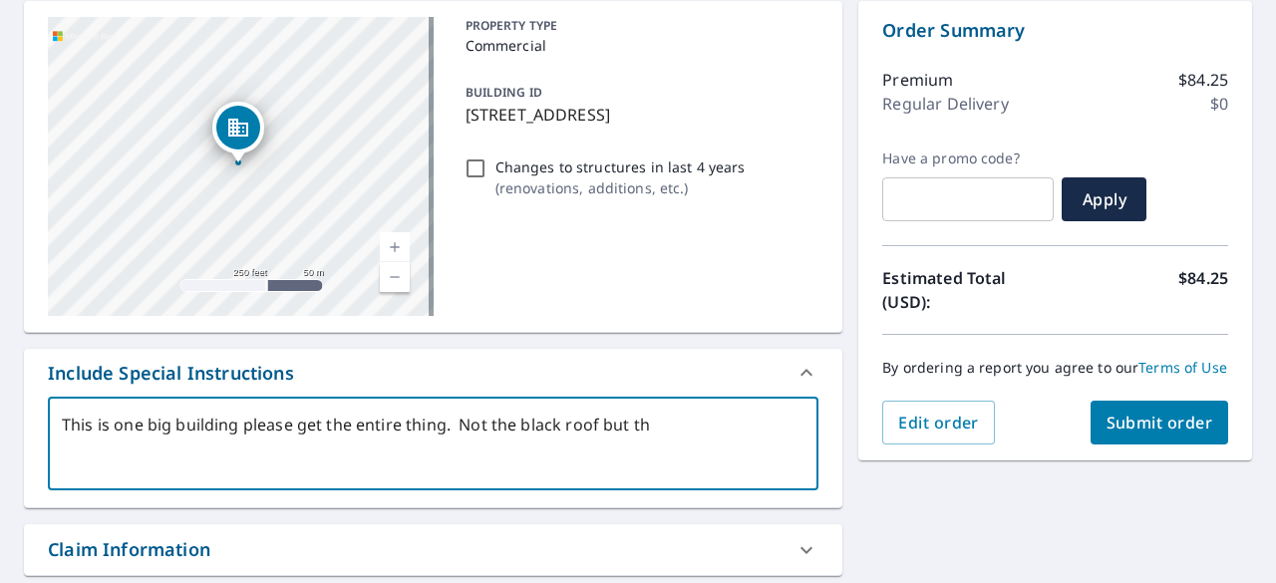
type textarea "This is one big building please get the entire thing. Not the black roof but the"
type textarea "x"
type textarea "This is one big building please get the entire thing. Not the black roof but the"
type textarea "x"
type textarea "This is one big building please get the entire thing. Not the black roof but th…"
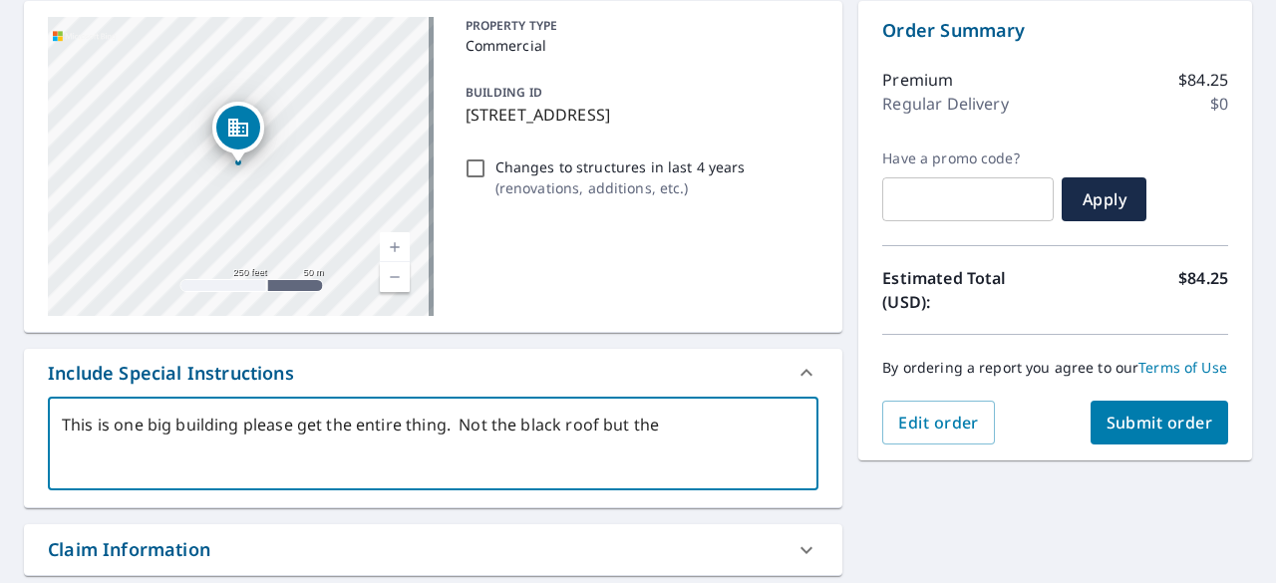
type textarea "x"
type textarea "This is one big building please get the entire thing. Not the black roof but th…"
type textarea "x"
type textarea "This is one big building please get the entire thing. Not the black roof but th…"
type textarea "x"
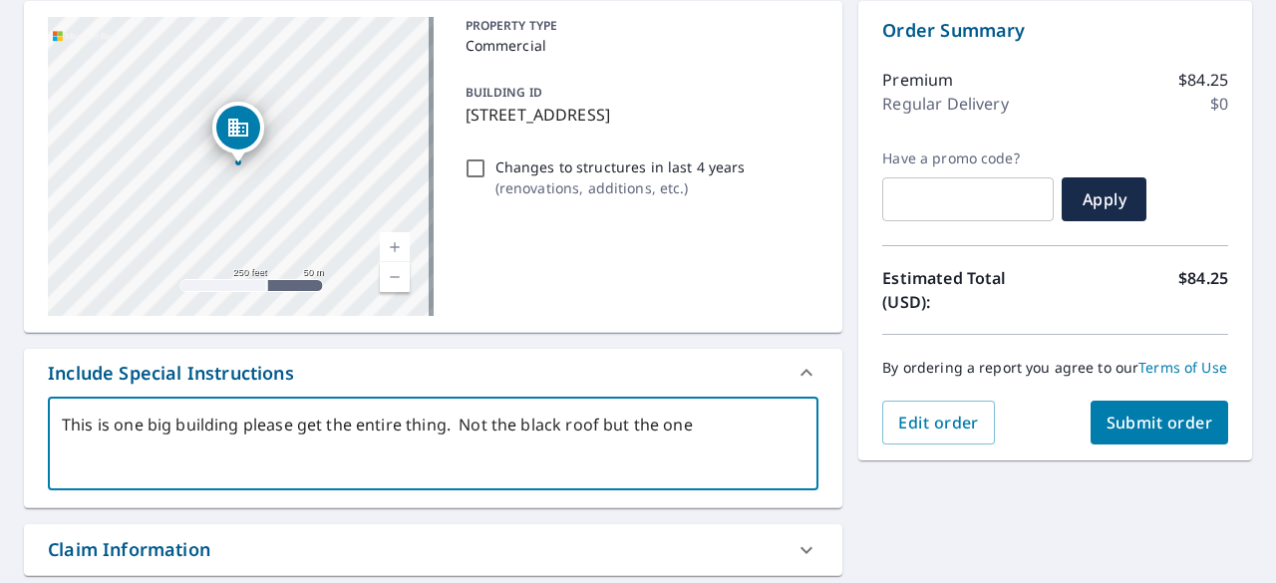
type textarea "This is one big building please get the entire thing. Not the black roof but th…"
type textarea "x"
type textarea "This is one big building please get the entire thing. Not the black roof but th…"
type textarea "x"
type textarea "This is one big building please get the entire thing. Not the black roof but th…"
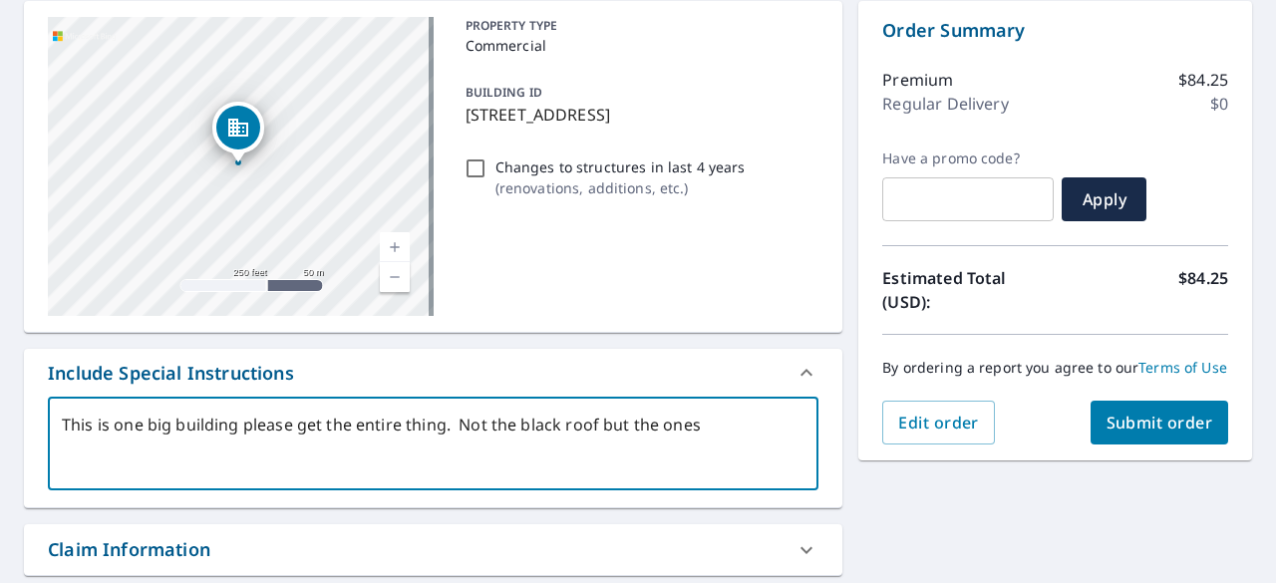
type textarea "x"
type textarea "This is one big building please get the entire thing. Not the black roof but th…"
type textarea "x"
type textarea "This is one big building please get the entire thing. Not the black roof but th…"
type textarea "x"
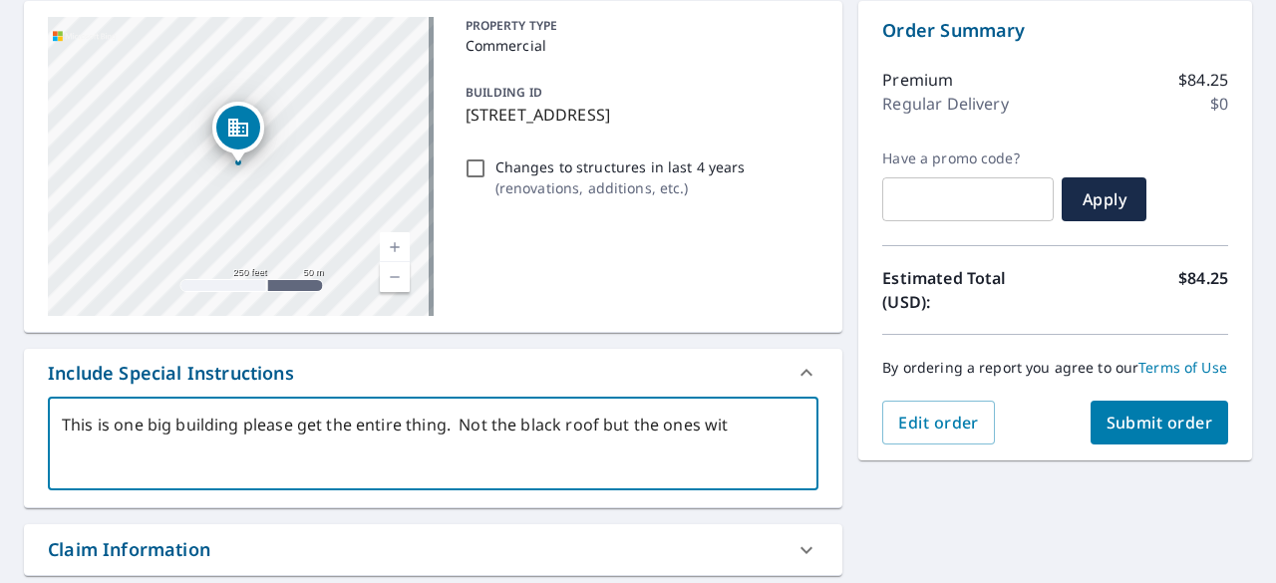
type textarea "This is one big building please get the entire thing. Not the black roof but th…"
type textarea "x"
type textarea "This is one big building please get the entire thing. Not the black roof but th…"
type textarea "x"
type textarea "This is one big building please get the entire thing. Not the black roof but th…"
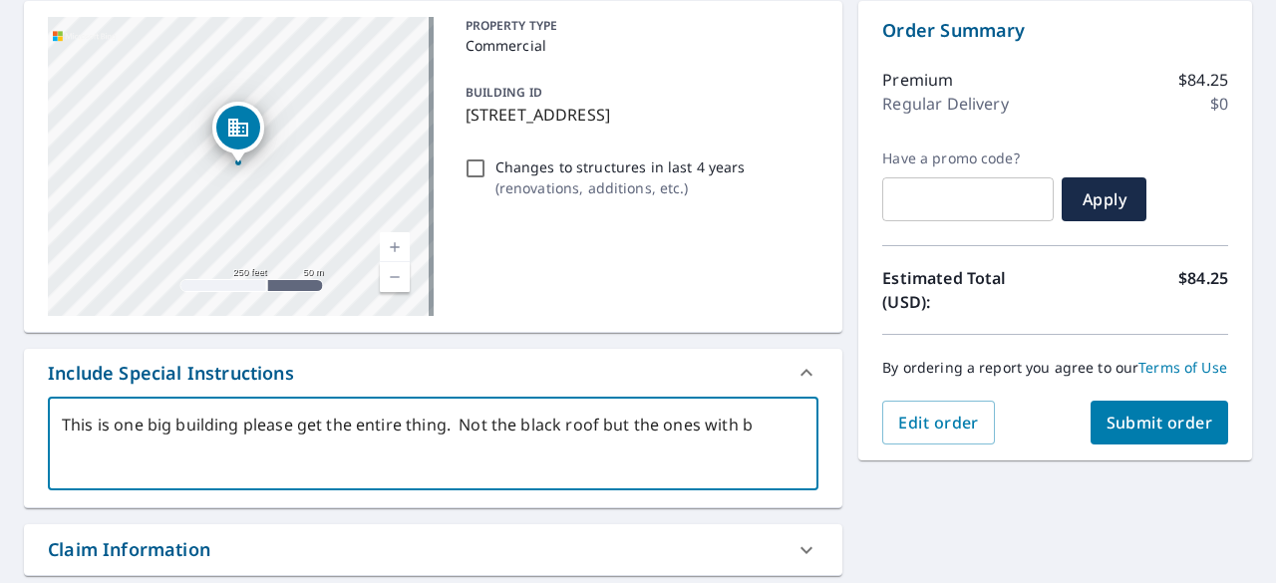
type textarea "x"
type textarea "This is one big building please get the entire thing. Not the black roof but th…"
type textarea "x"
type textarea "This is one big building please get the entire thing. Not the black roof but th…"
type textarea "x"
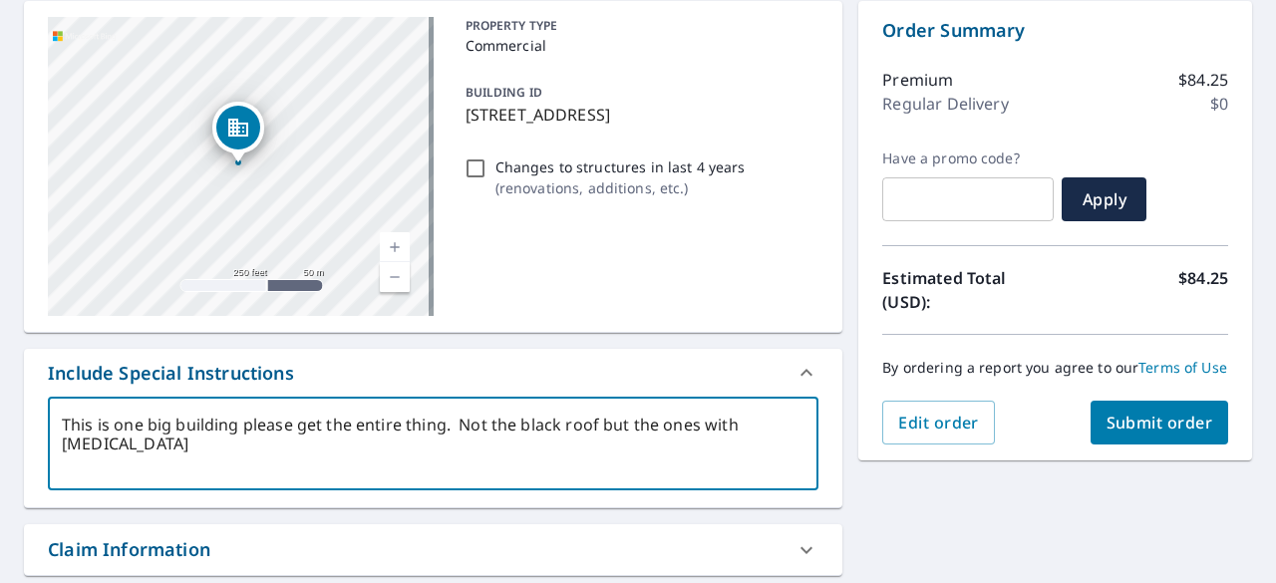
type textarea "This is one big building please get the entire thing. Not the black roof but th…"
type textarea "x"
type textarea "This is one big building please get the entire thing. Not the black roof but th…"
type textarea "x"
type textarea "This is one big building please get the entire thing. Not the black roof but th…"
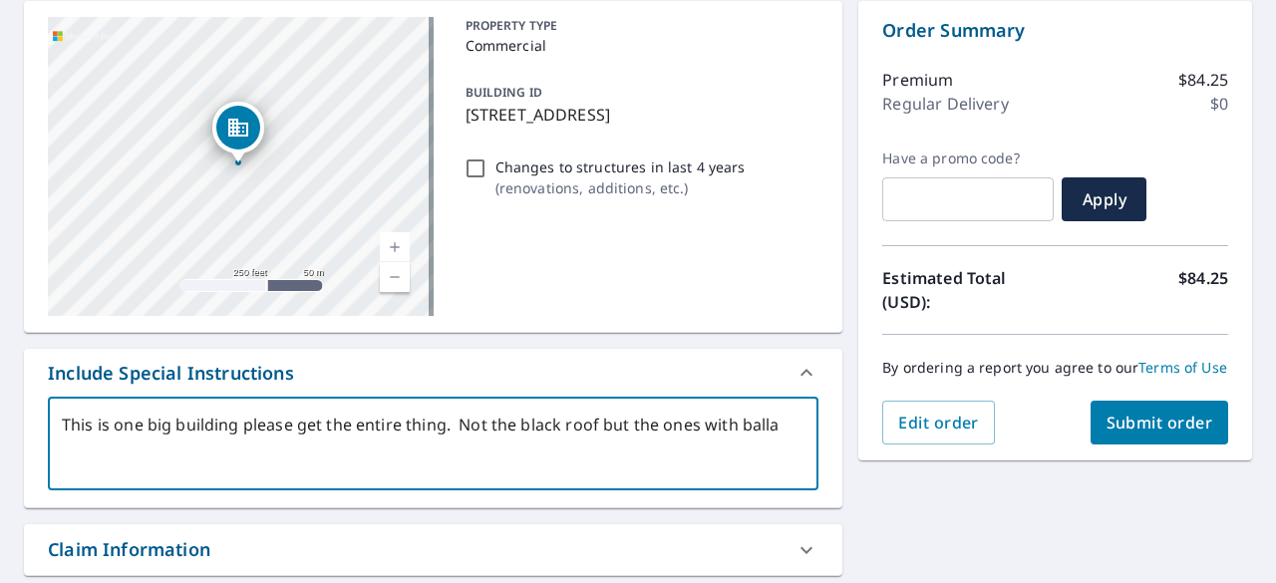
type textarea "x"
click at [1125, 434] on span "Submit order" at bounding box center [1159, 423] width 107 height 22
